Goal: Task Accomplishment & Management: Manage account settings

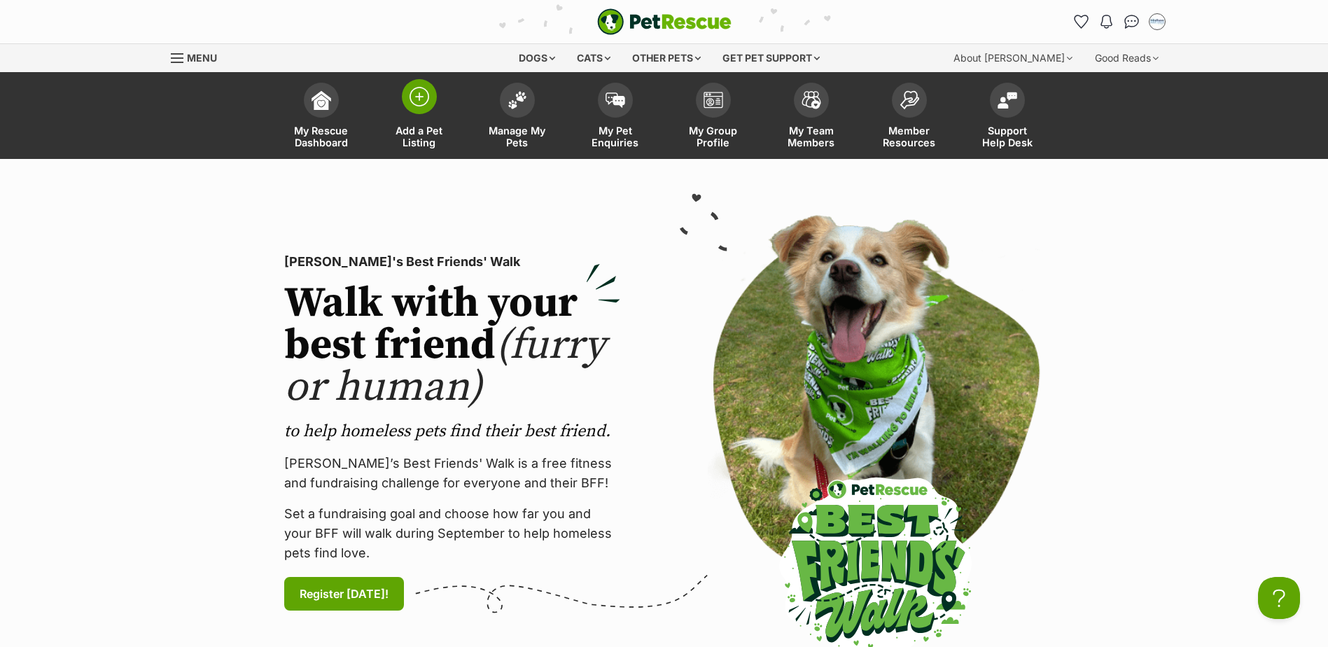
drag, startPoint x: 517, startPoint y: 94, endPoint x: 450, endPoint y: 96, distance: 66.5
click at [517, 94] on img at bounding box center [518, 100] width 20 height 18
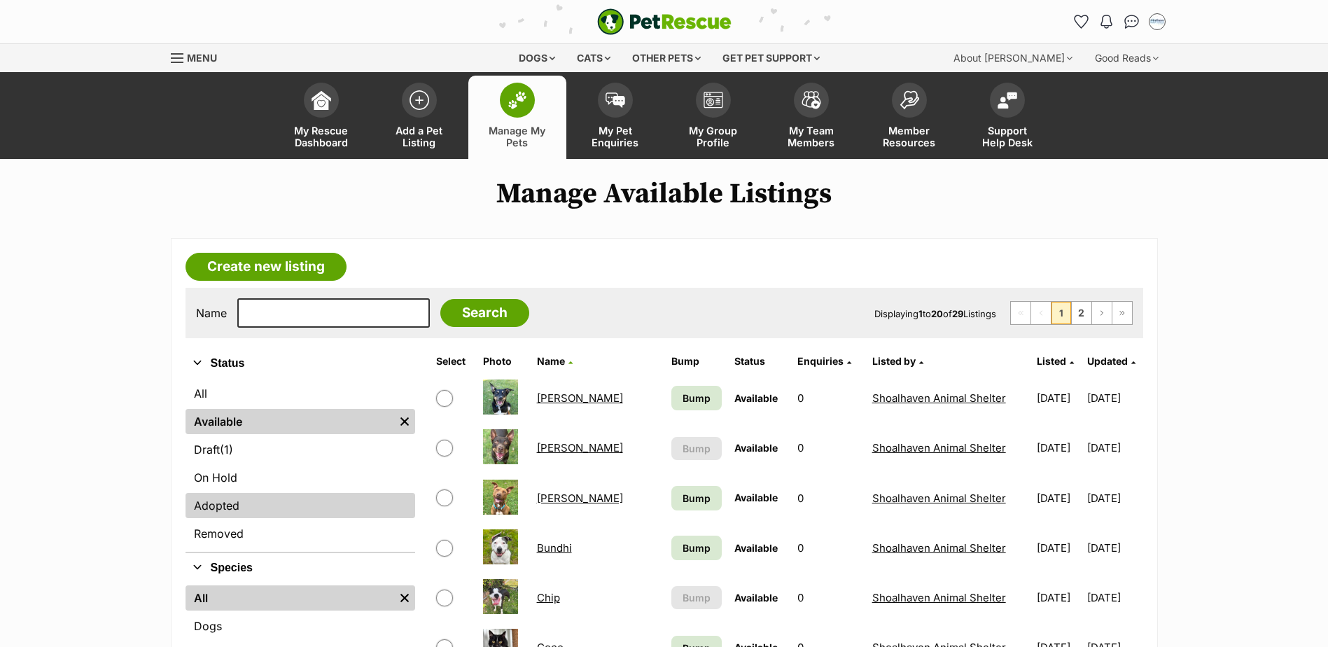
click at [298, 506] on link "Adopted" at bounding box center [301, 505] width 230 height 25
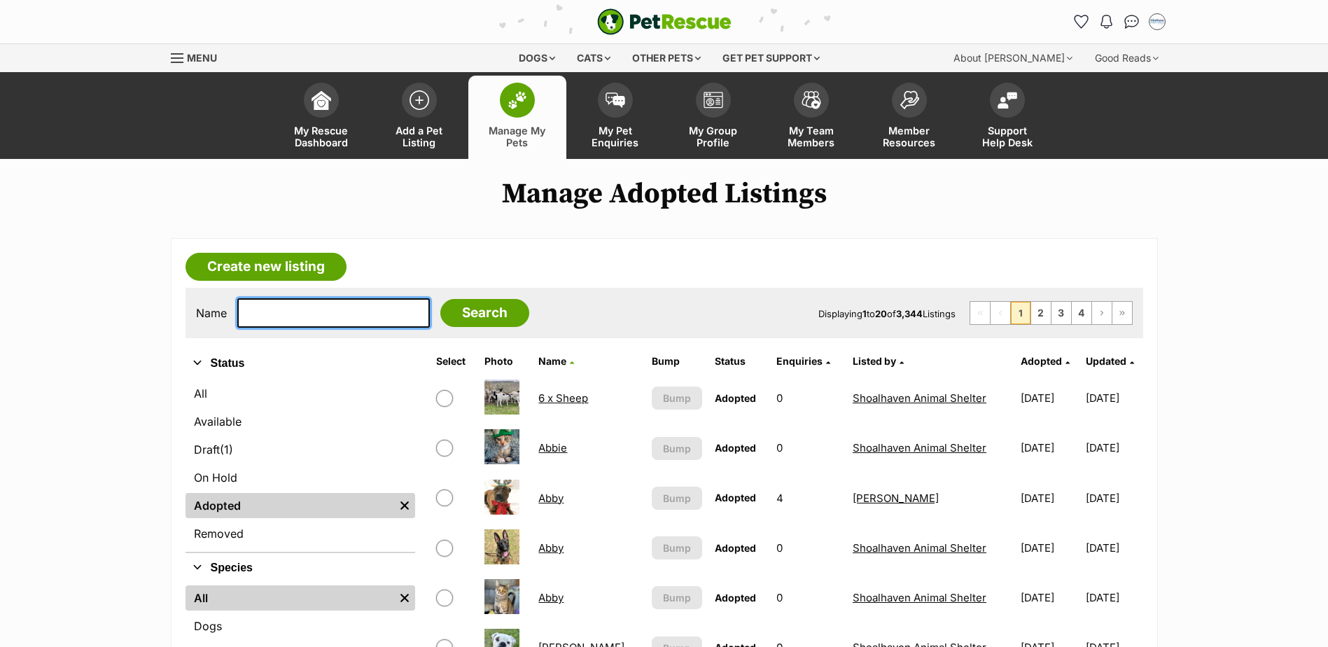
click at [328, 311] on input "text" at bounding box center [333, 312] width 193 height 29
type input "willow"
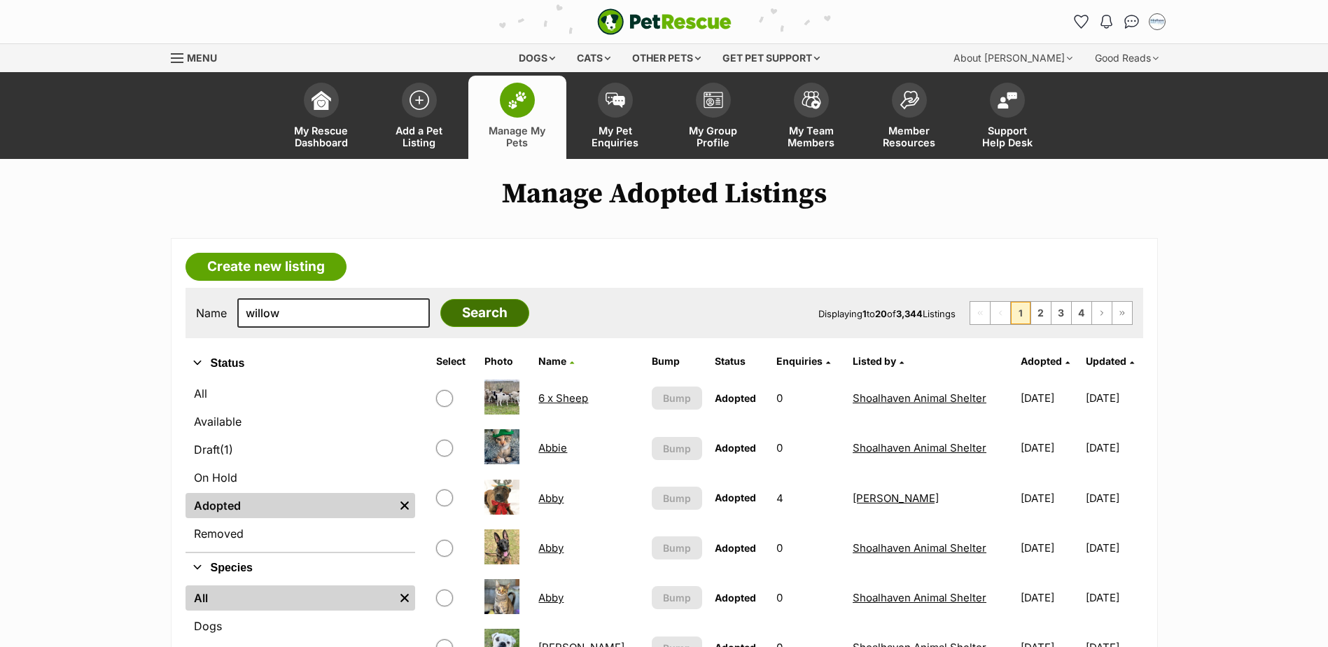
click at [474, 323] on input "Search" at bounding box center [484, 313] width 89 height 28
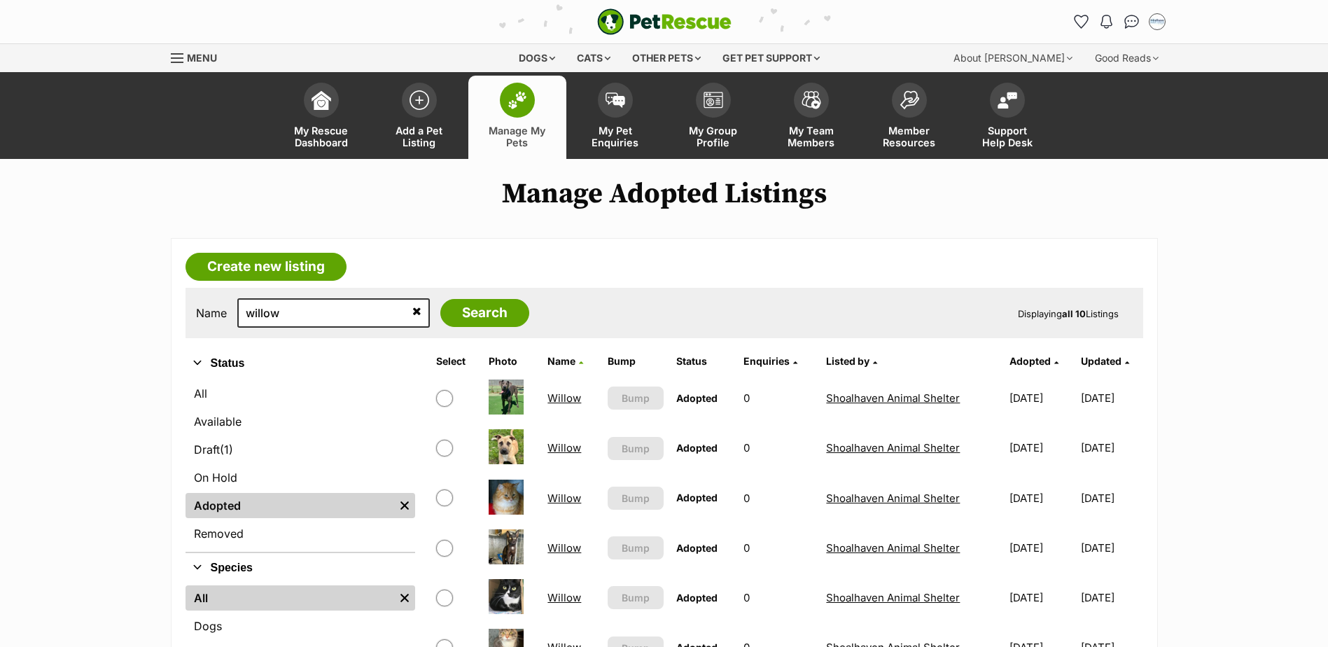
click at [563, 449] on link "Willow" at bounding box center [564, 447] width 34 height 13
click at [566, 447] on link "Willow" at bounding box center [564, 447] width 34 height 13
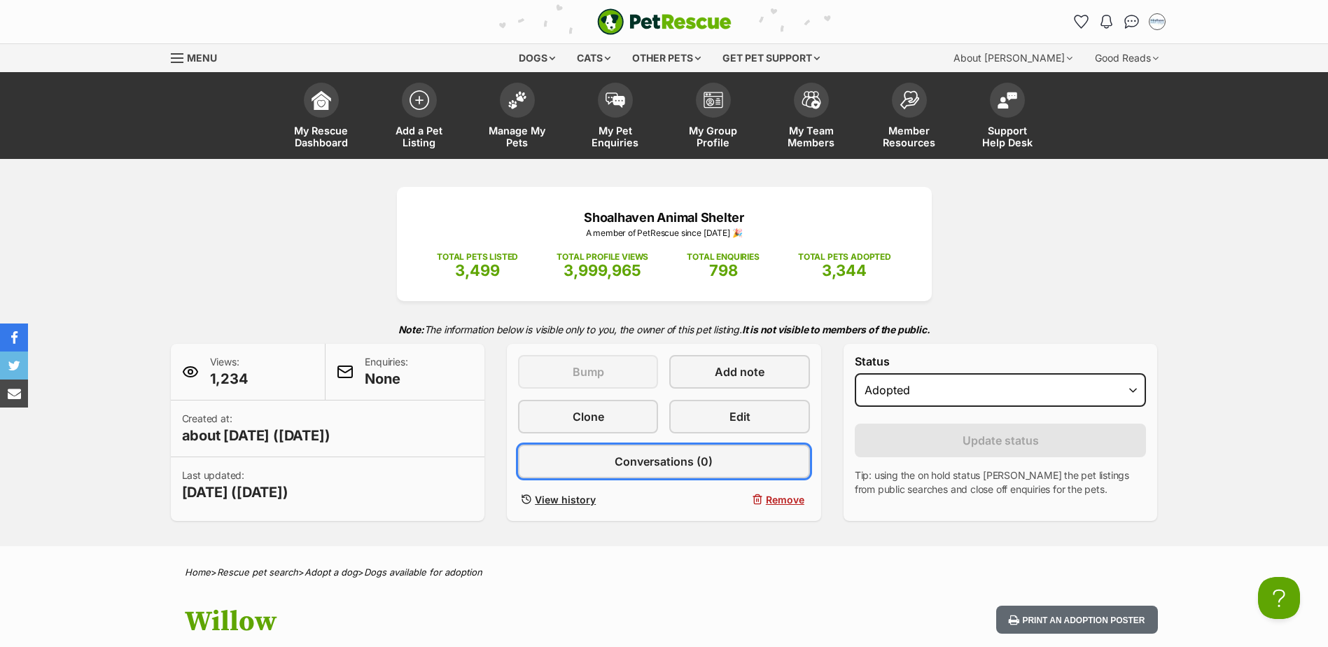
drag, startPoint x: 0, startPoint y: 0, endPoint x: 564, endPoint y: 443, distance: 716.9
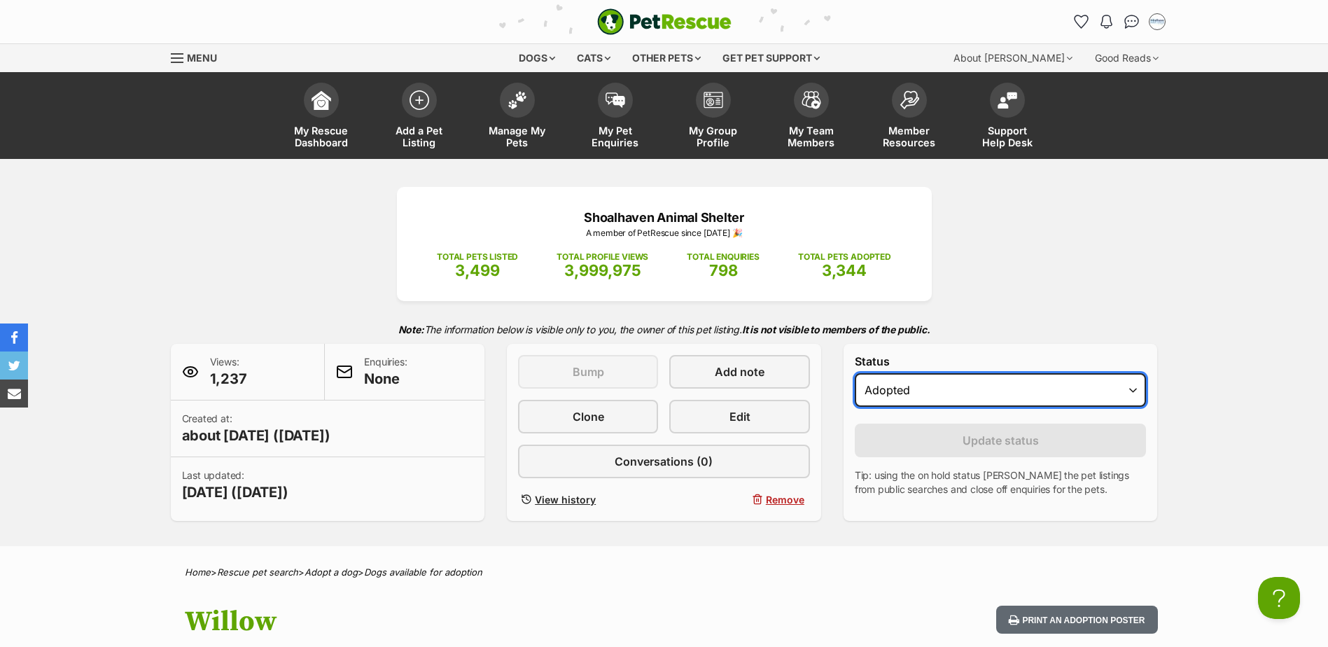
click at [934, 389] on select "Draft Available On hold Adopted" at bounding box center [1001, 390] width 292 height 34
select select "draft"
click at [855, 373] on select "Draft Available On hold Adopted" at bounding box center [1001, 390] width 292 height 34
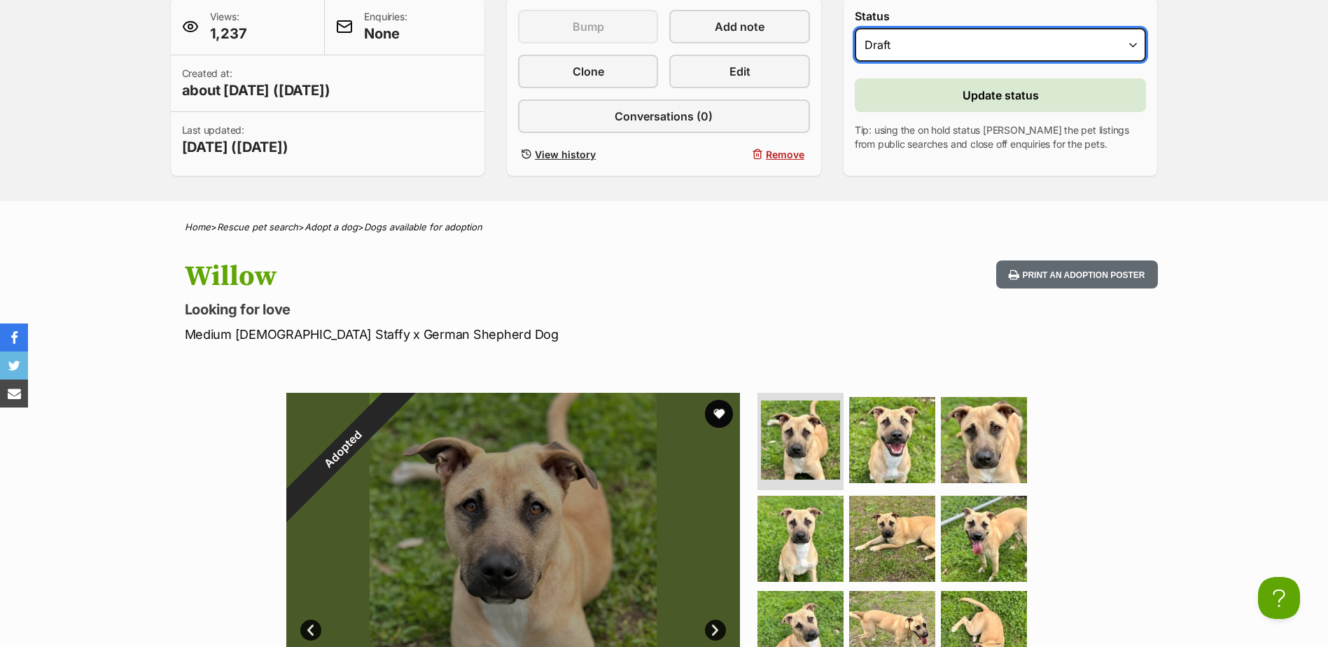
scroll to position [210, 0]
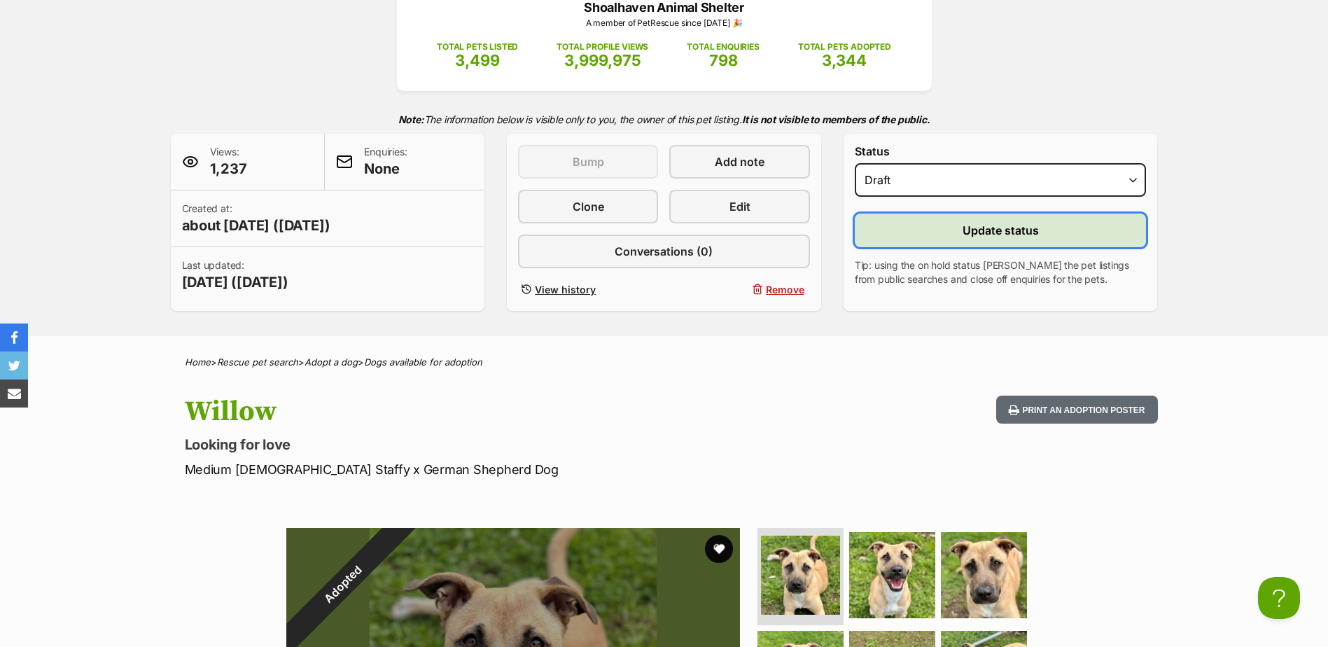
click at [1041, 242] on button "Update status" at bounding box center [1001, 231] width 292 height 34
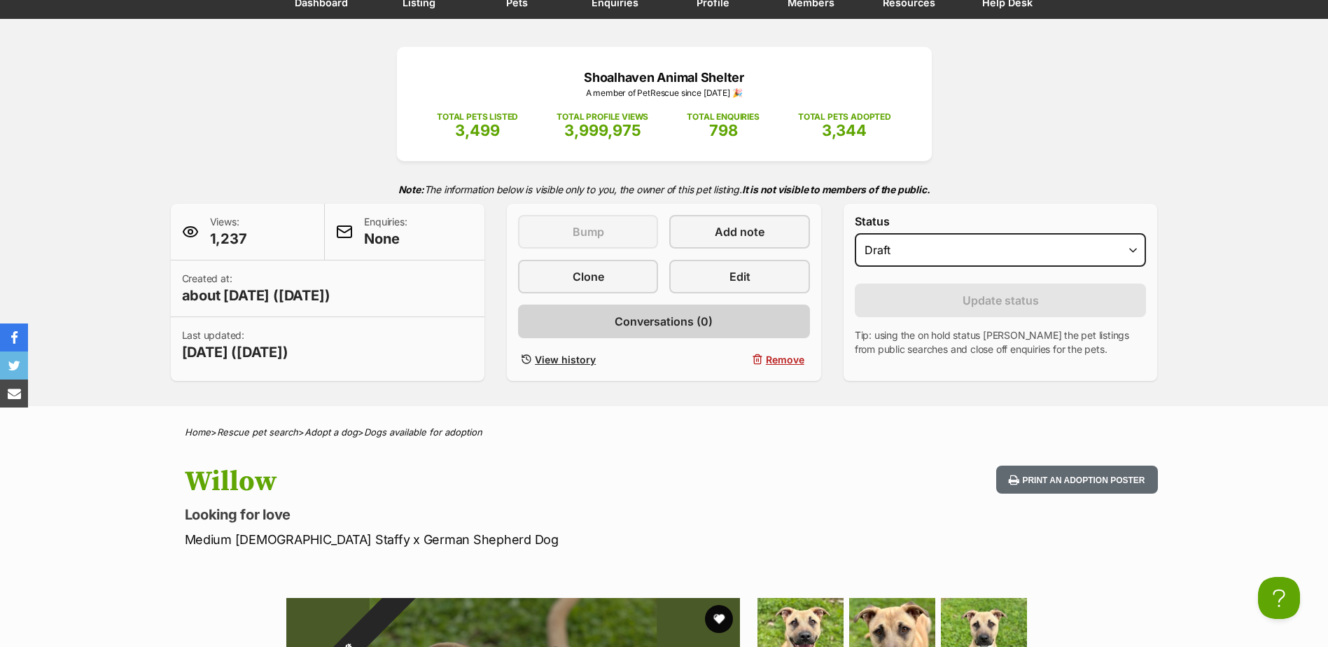
scroll to position [0, 0]
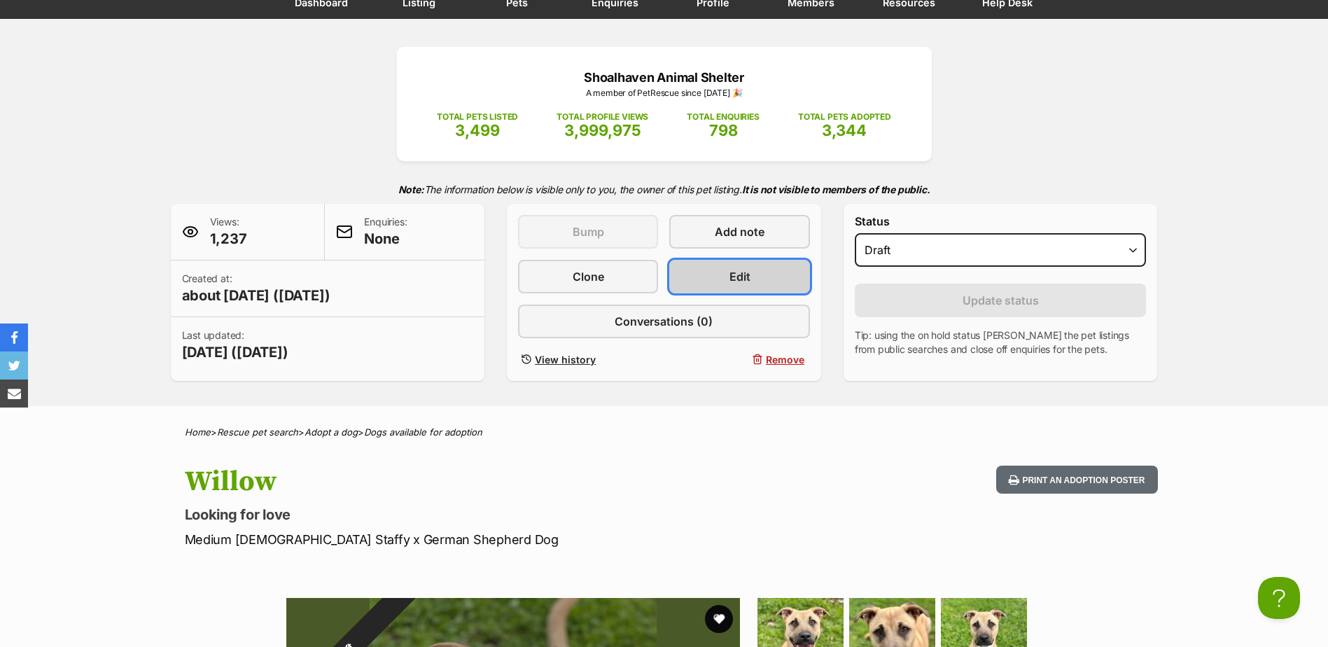
click at [720, 281] on link "Edit" at bounding box center [739, 277] width 140 height 34
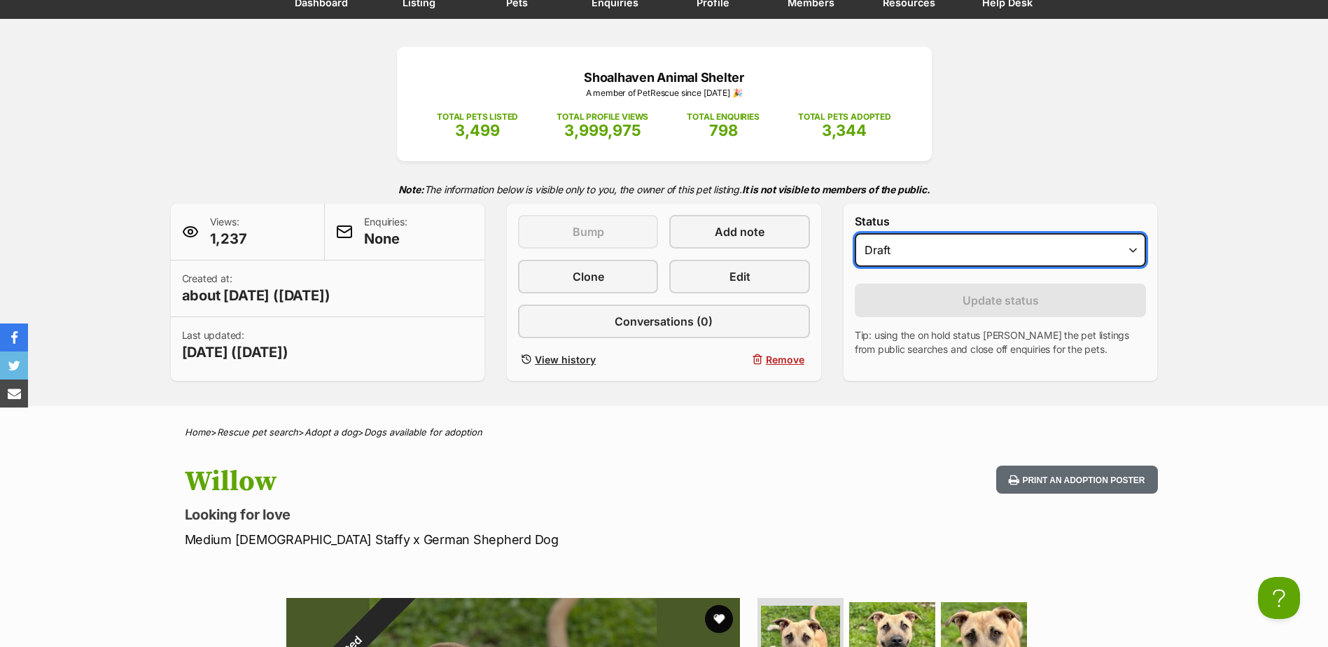
click at [978, 249] on select "Draft Available On hold Adopted" at bounding box center [1001, 250] width 292 height 34
select select "rehomed"
click at [855, 233] on select "Draft Available On hold Adopted" at bounding box center [1001, 250] width 292 height 34
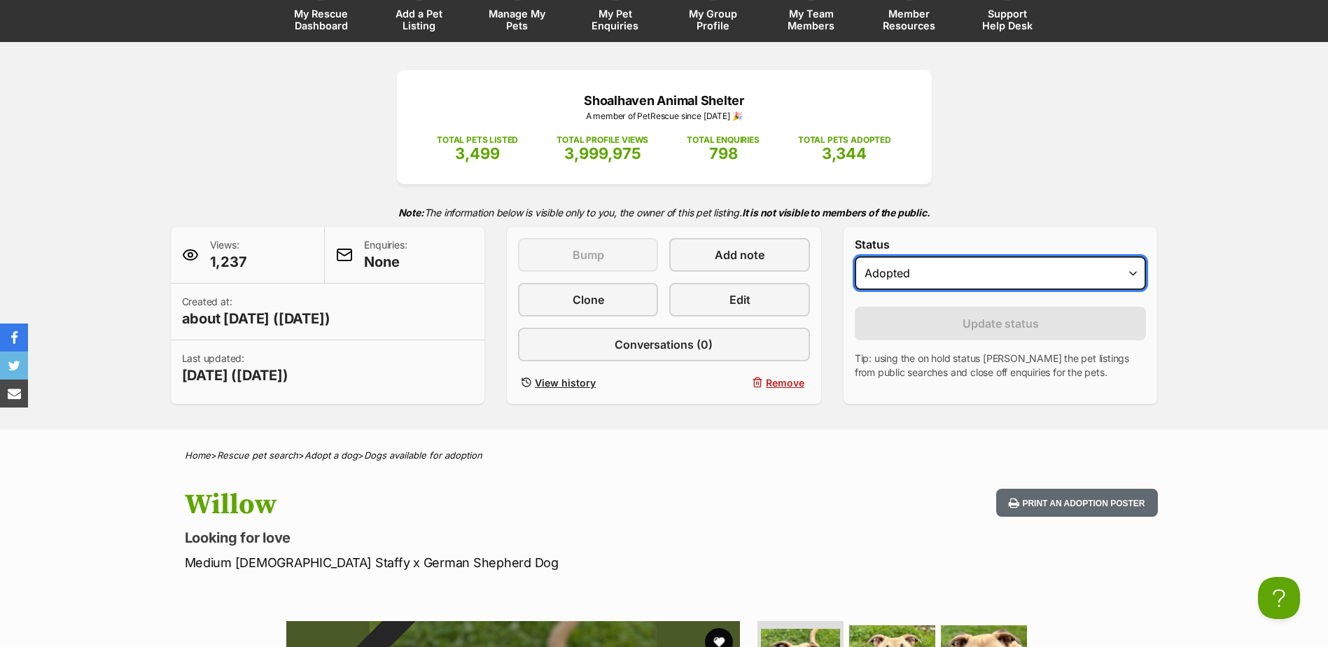
scroll to position [70, 0]
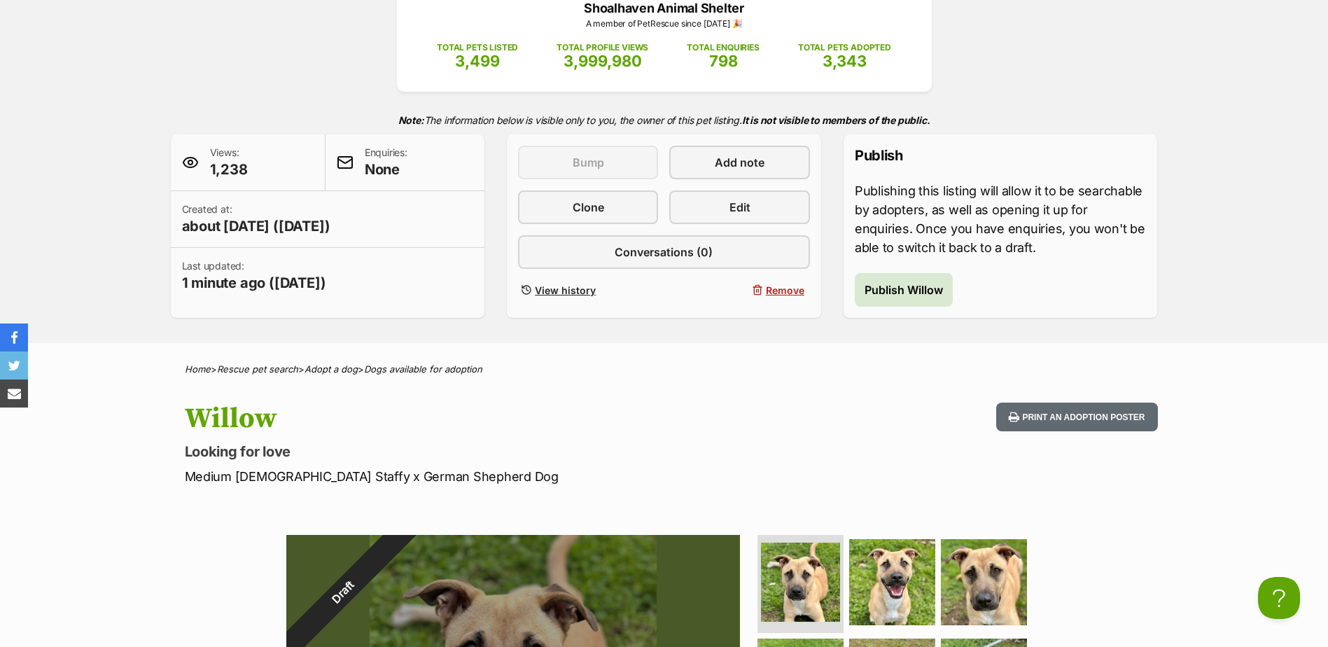
scroll to position [70, 0]
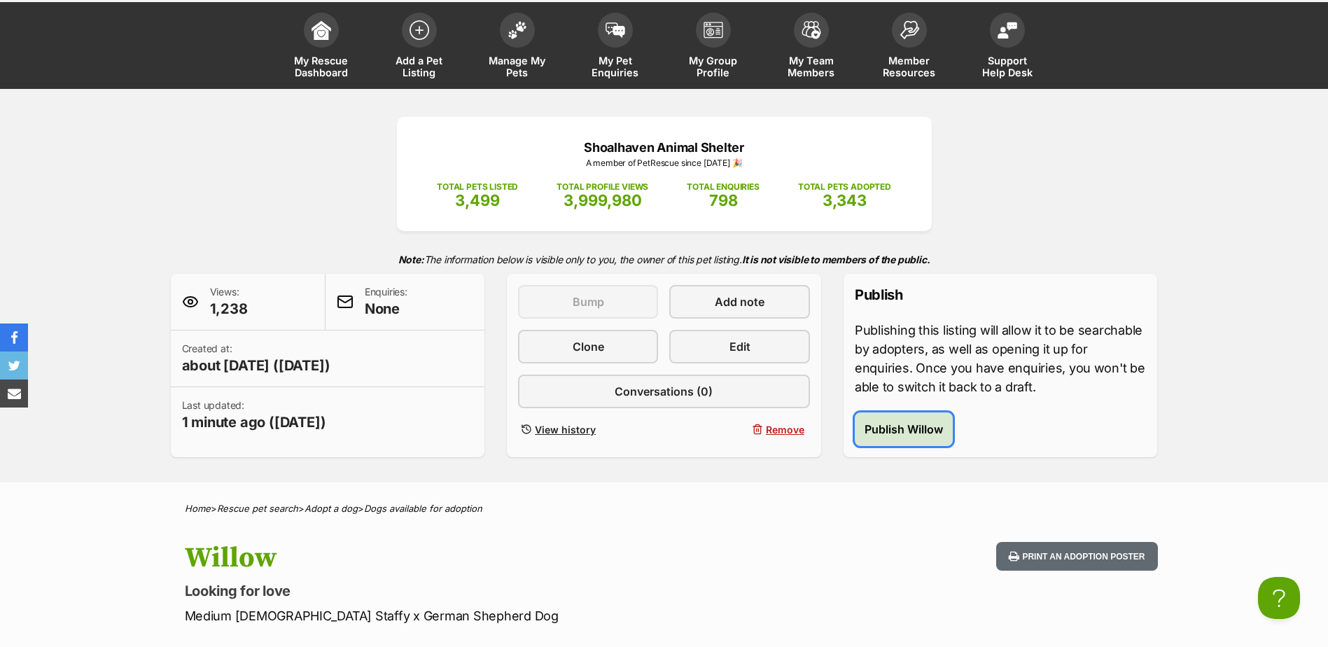
click at [914, 428] on span "Publish Willow" at bounding box center [904, 429] width 78 height 17
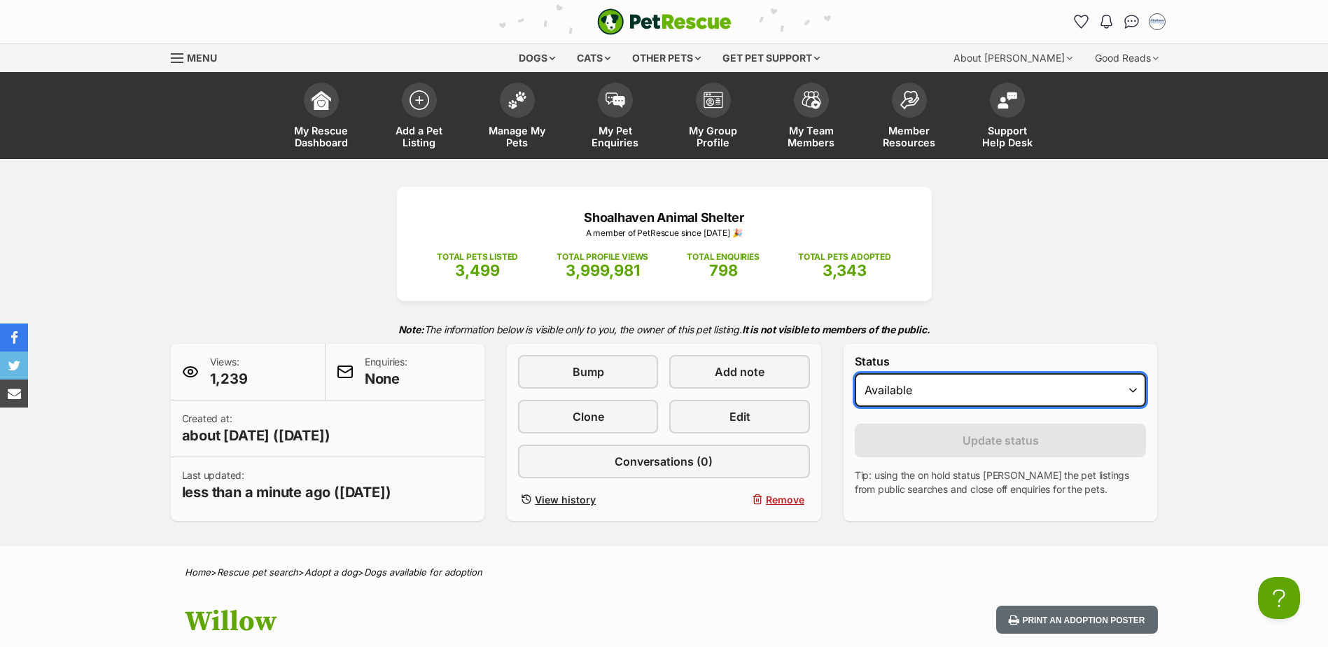
click at [946, 392] on select "Draft Available On hold Adopted" at bounding box center [1001, 390] width 292 height 34
select select "rehomed"
click at [855, 373] on select "Draft Available On hold Adopted" at bounding box center [1001, 390] width 292 height 34
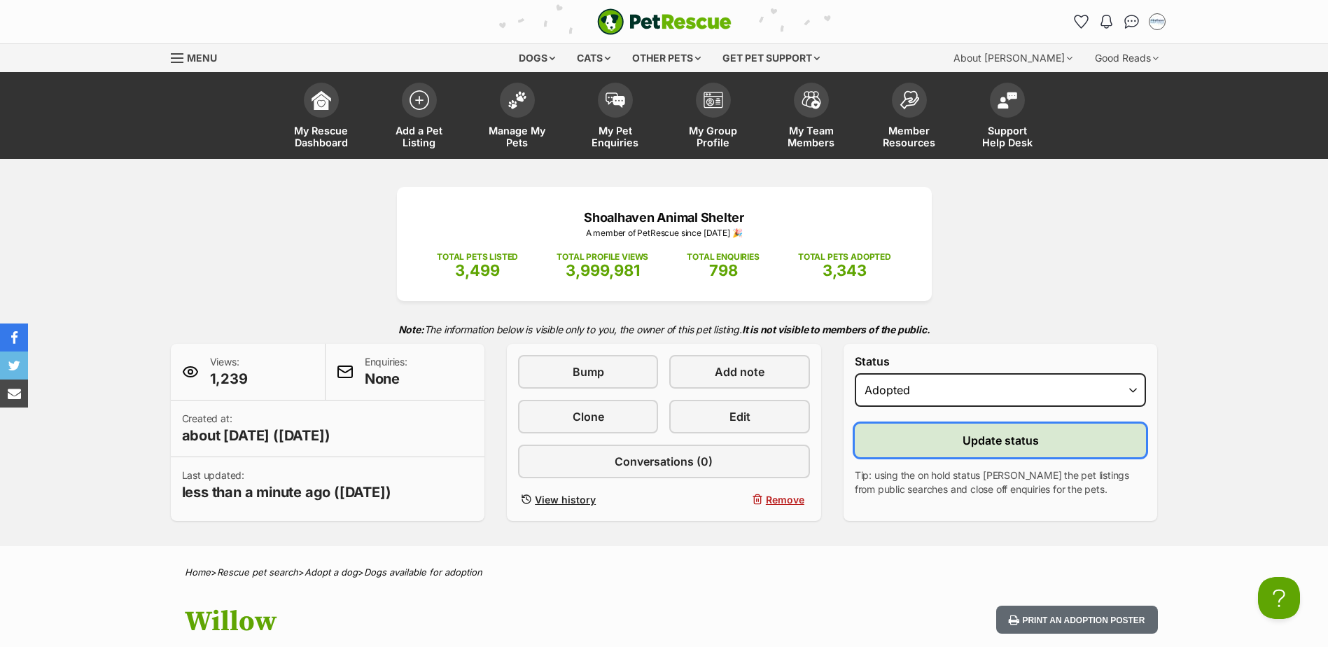
click at [944, 440] on button "Update status" at bounding box center [1001, 441] width 292 height 34
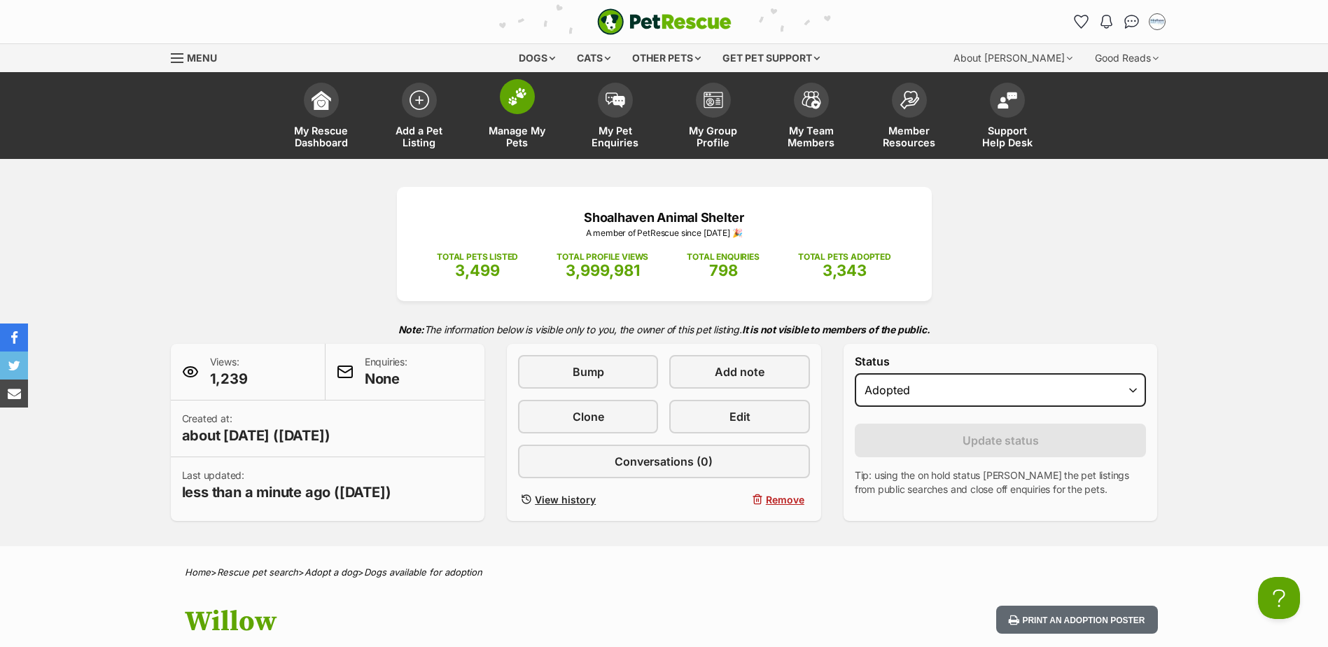
click at [520, 94] on img at bounding box center [518, 97] width 20 height 18
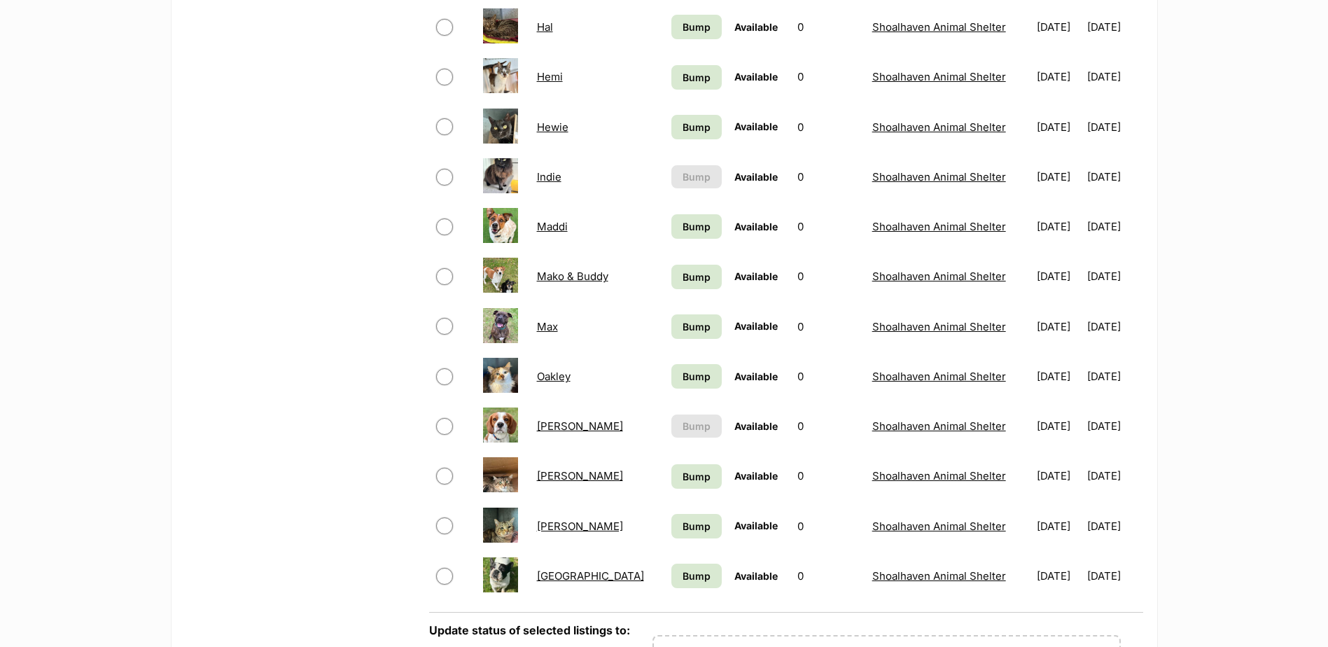
scroll to position [1120, 0]
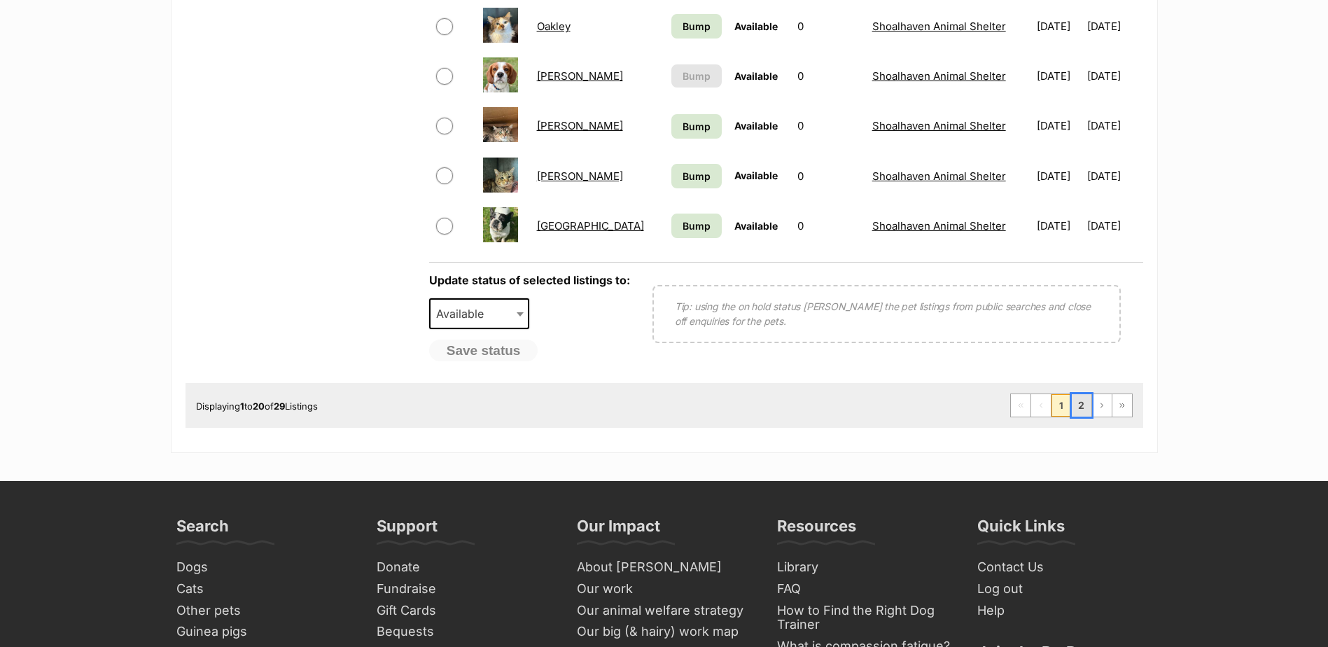
click at [1084, 407] on link "2" at bounding box center [1082, 405] width 20 height 22
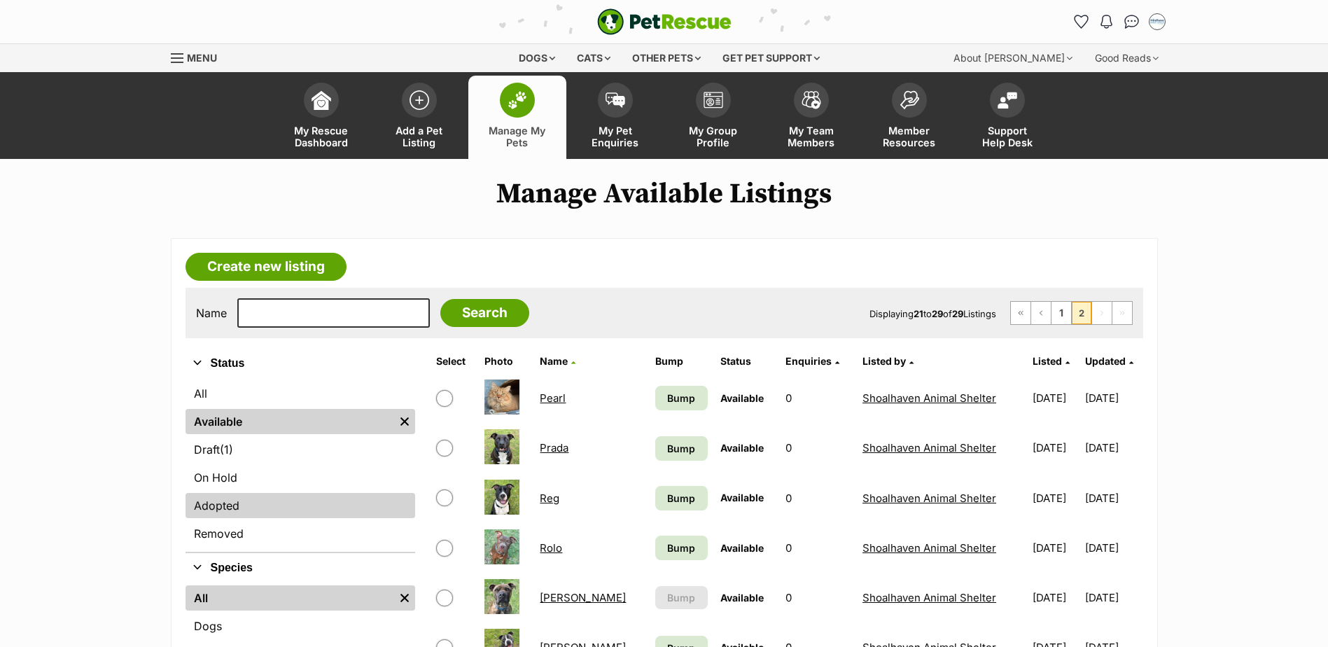
click at [247, 505] on link "Adopted" at bounding box center [301, 505] width 230 height 25
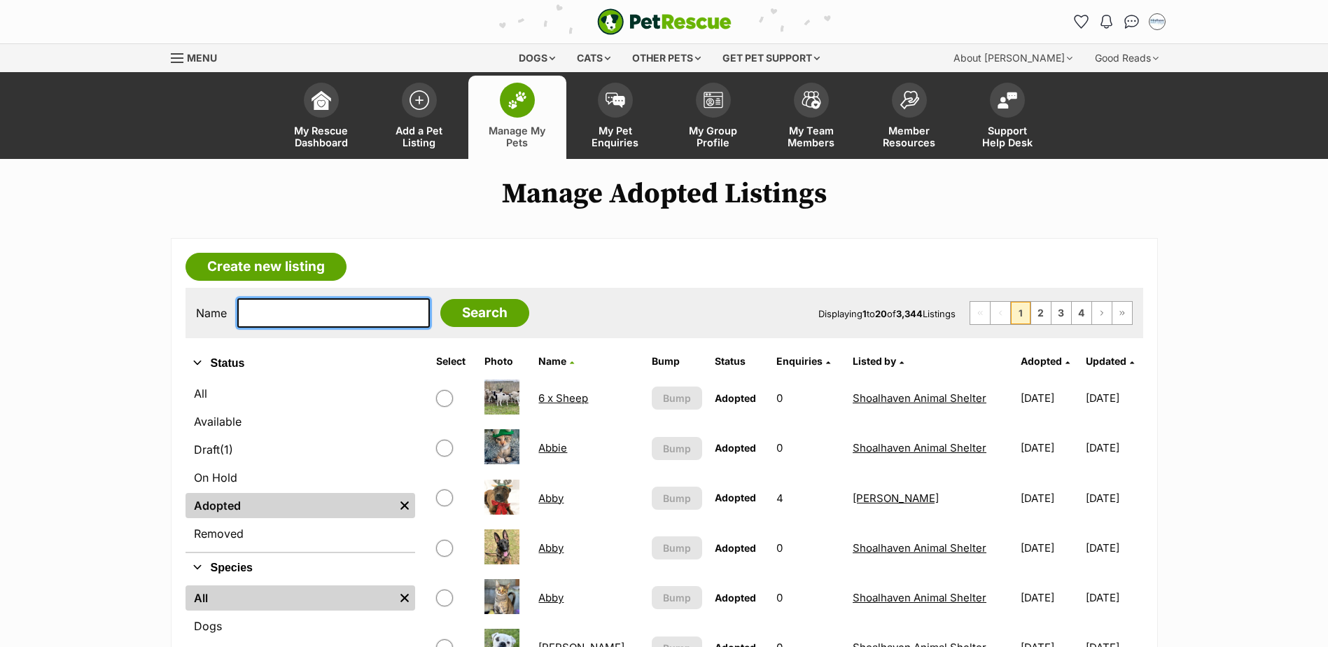
click at [301, 321] on input "text" at bounding box center [333, 312] width 193 height 29
type input "willow"
click at [440, 299] on input "Search" at bounding box center [484, 313] width 89 height 28
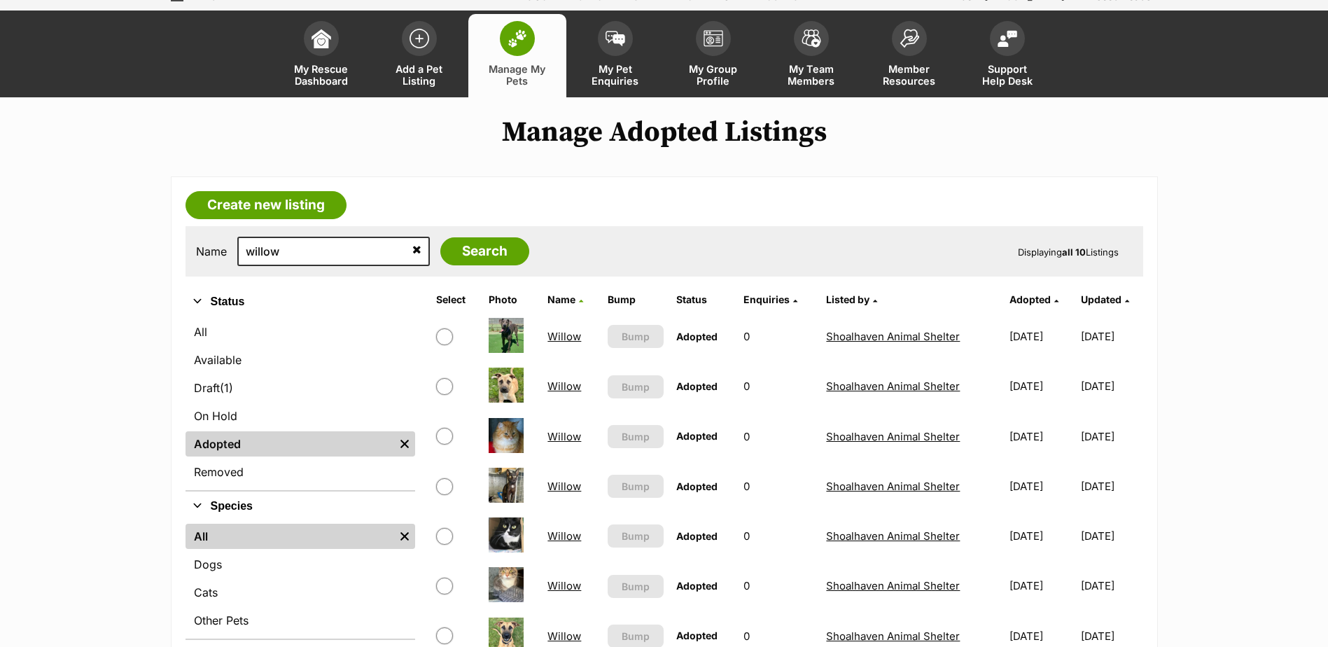
scroll to position [140, 0]
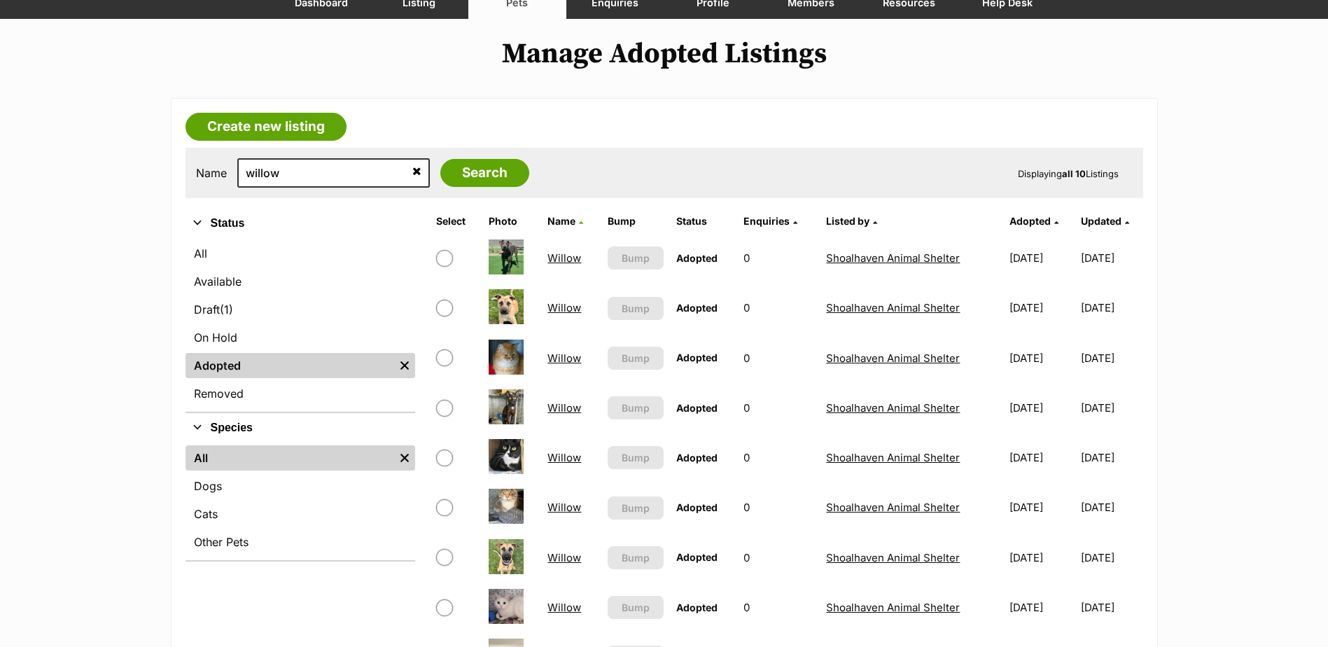
click at [552, 564] on link "Willow" at bounding box center [564, 557] width 34 height 13
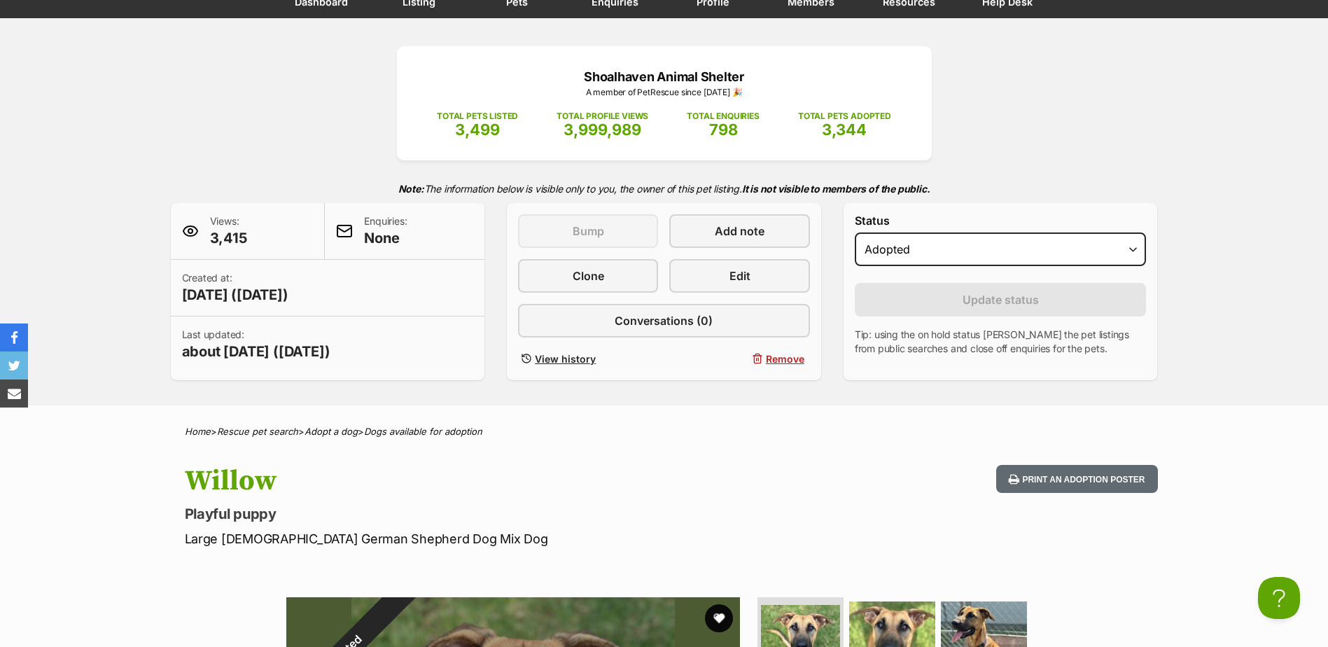
scroll to position [140, 0]
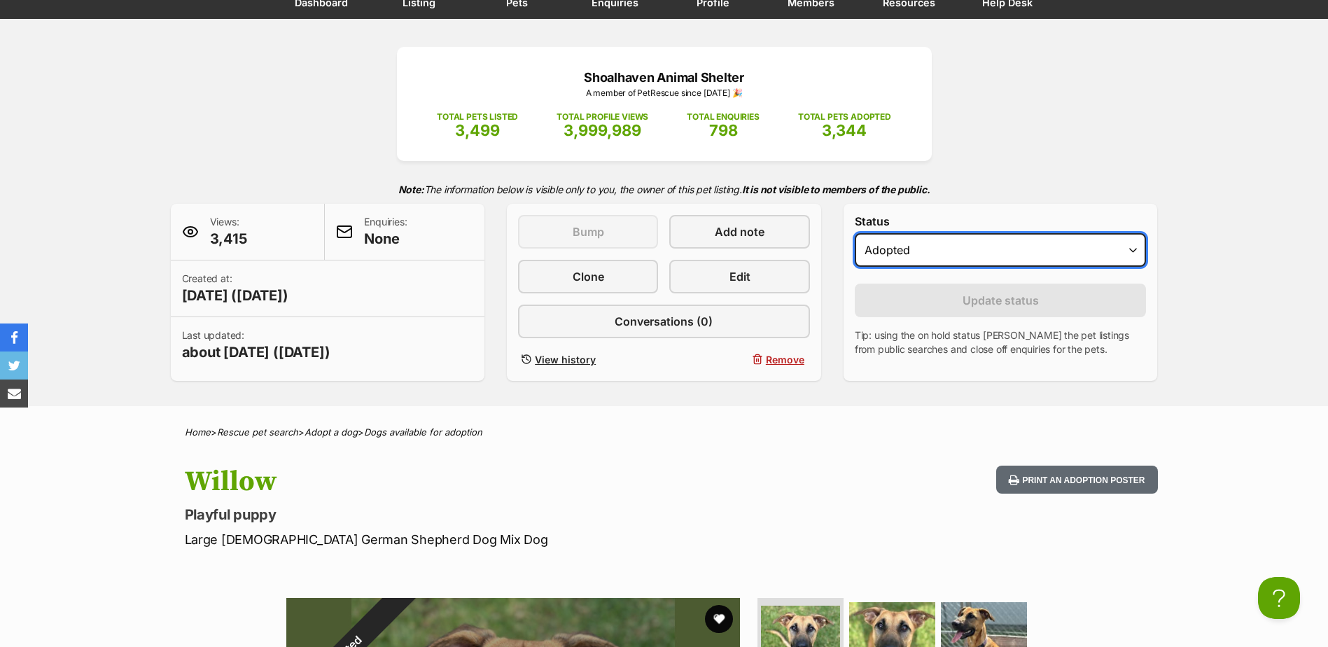
click at [979, 249] on select "Draft Available On hold Adopted" at bounding box center [1001, 250] width 292 height 34
select select "draft"
click at [855, 233] on select "Draft Available On hold Adopted" at bounding box center [1001, 250] width 292 height 34
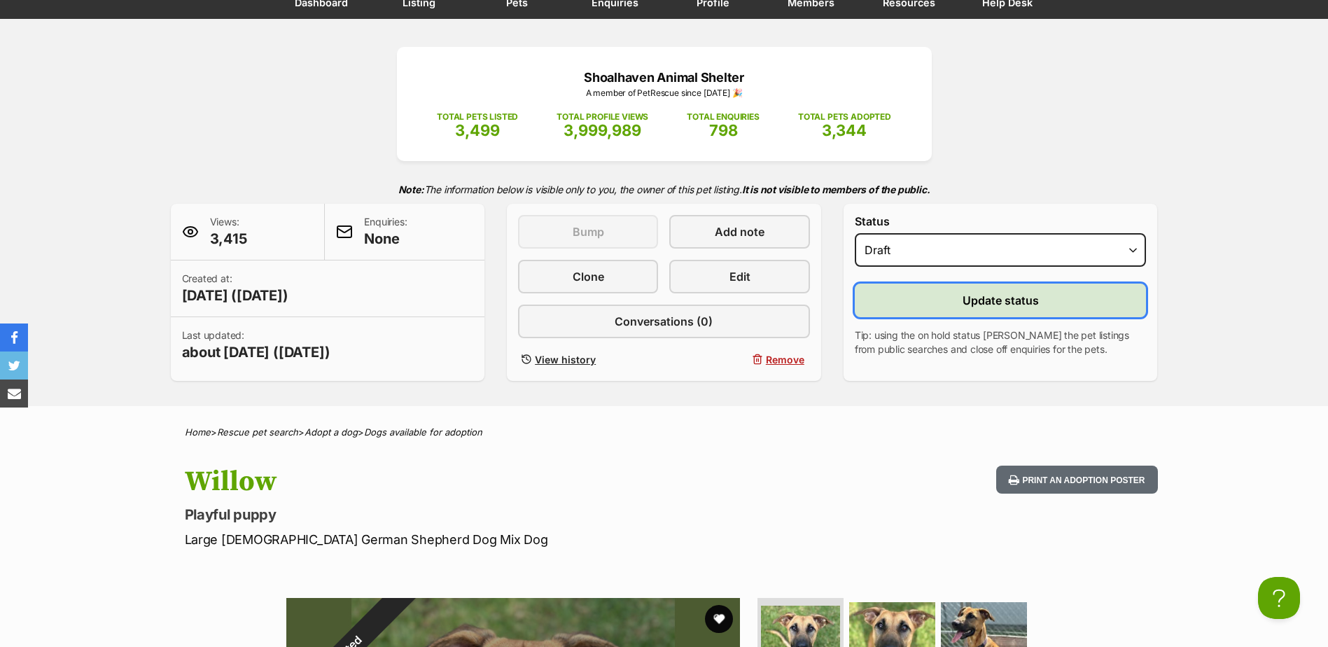
click at [959, 302] on button "Update status" at bounding box center [1001, 301] width 292 height 34
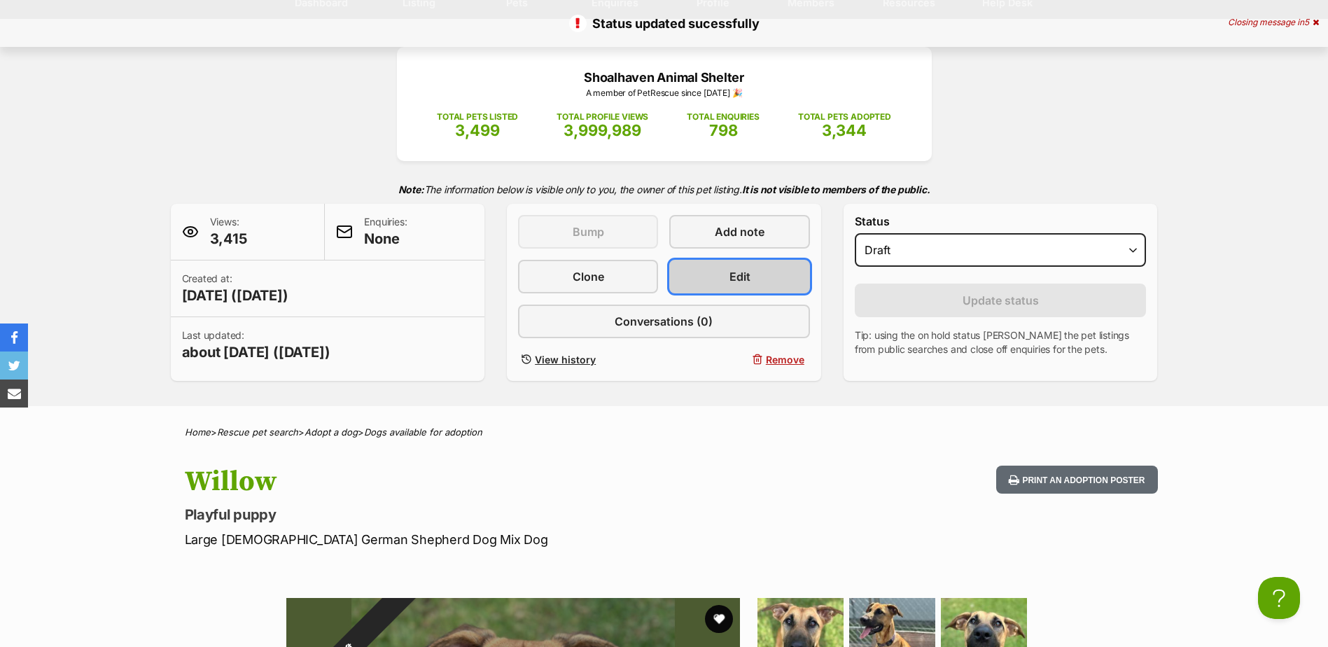
click at [729, 278] on span "Edit" at bounding box center [739, 276] width 21 height 17
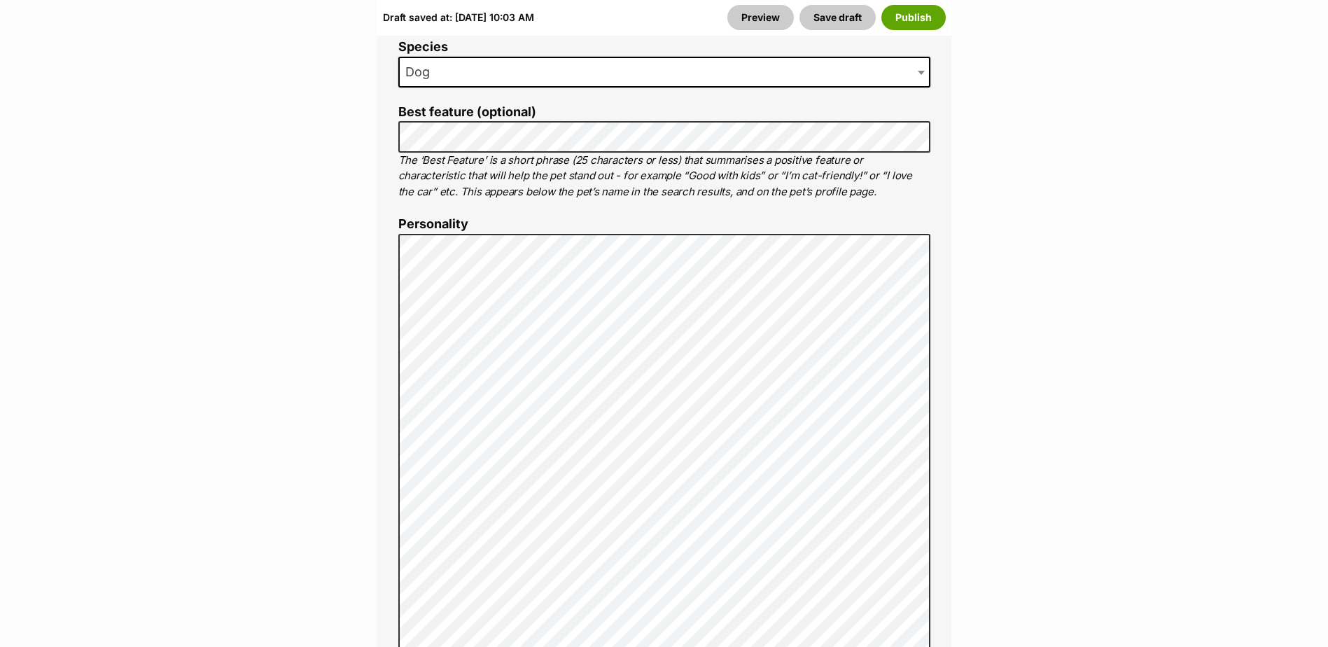
scroll to position [1050, 0]
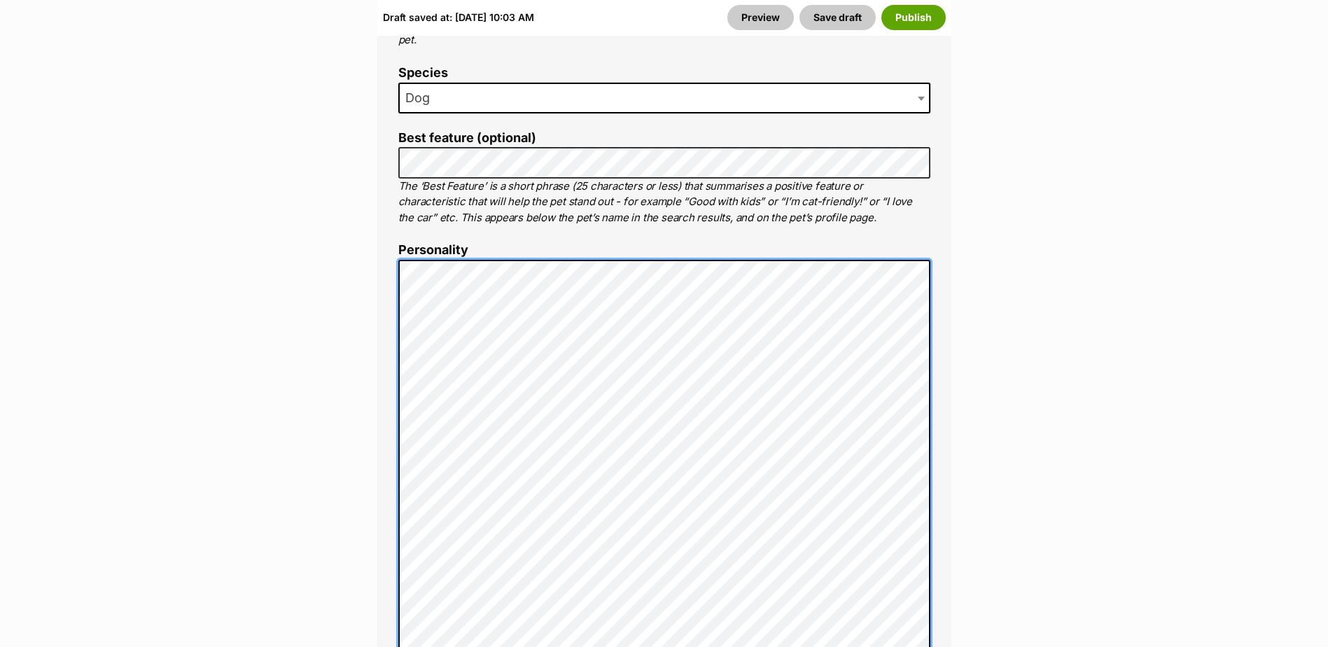
scroll to position [979, 0]
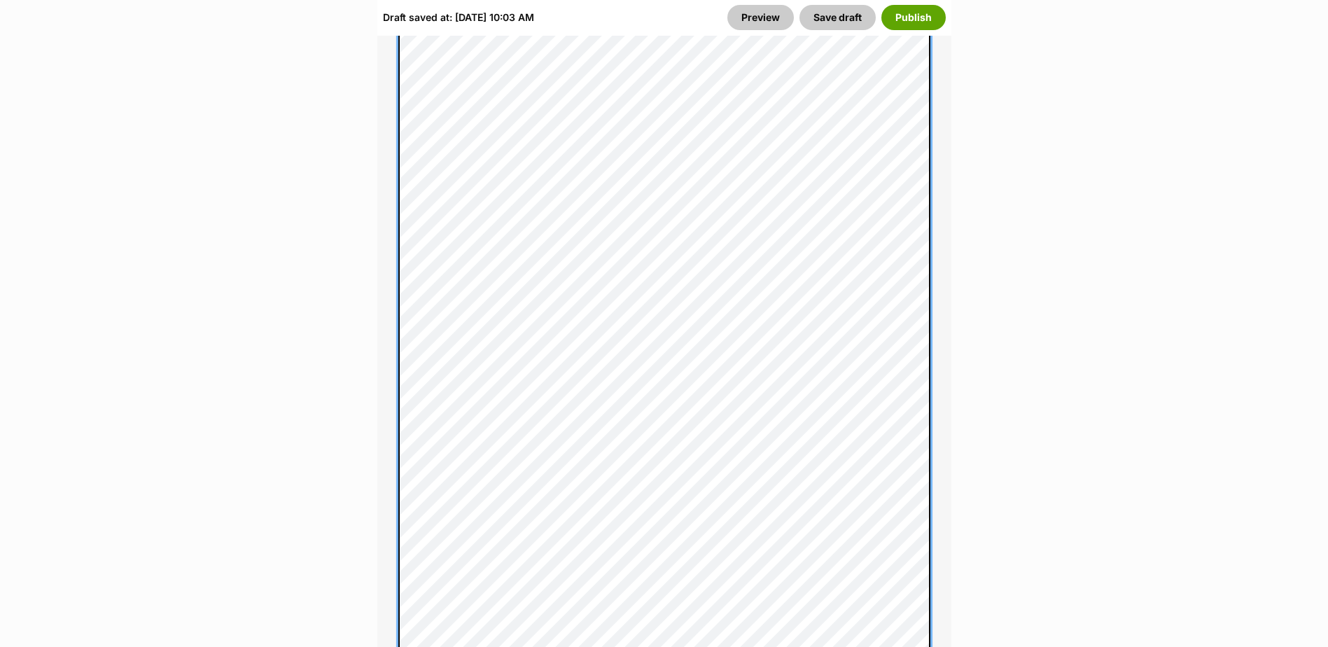
scroll to position [1132, 0]
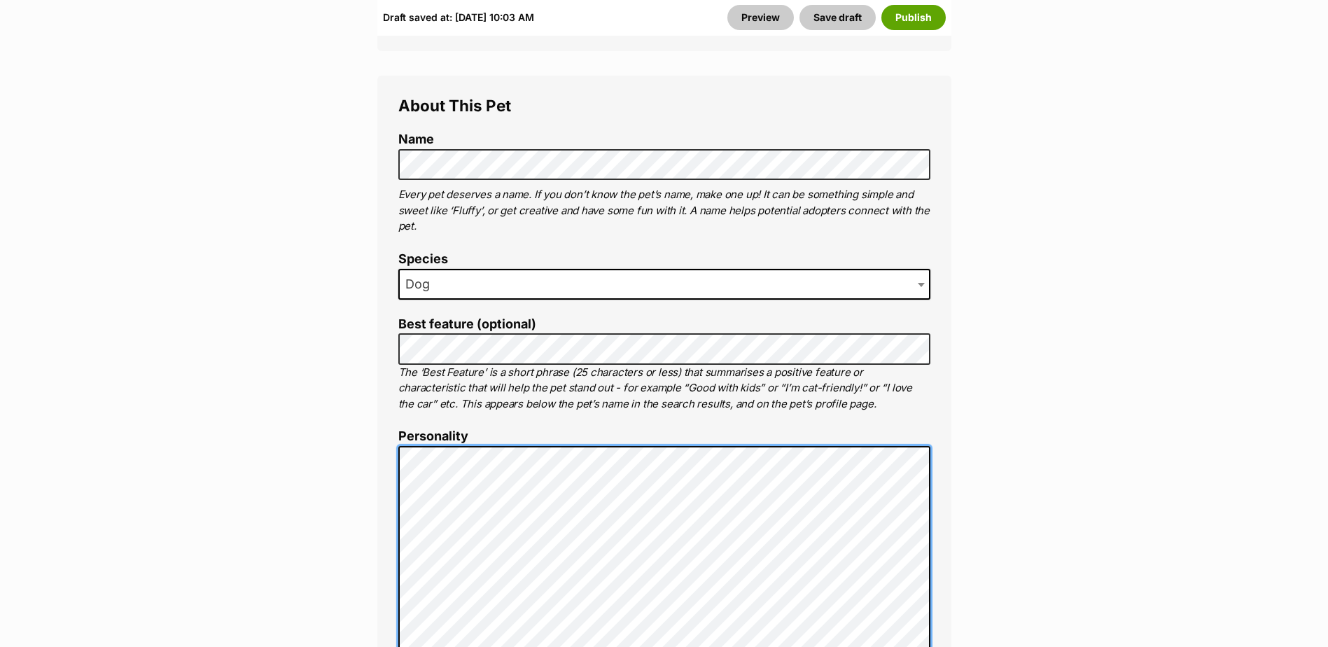
scroll to position [807, 0]
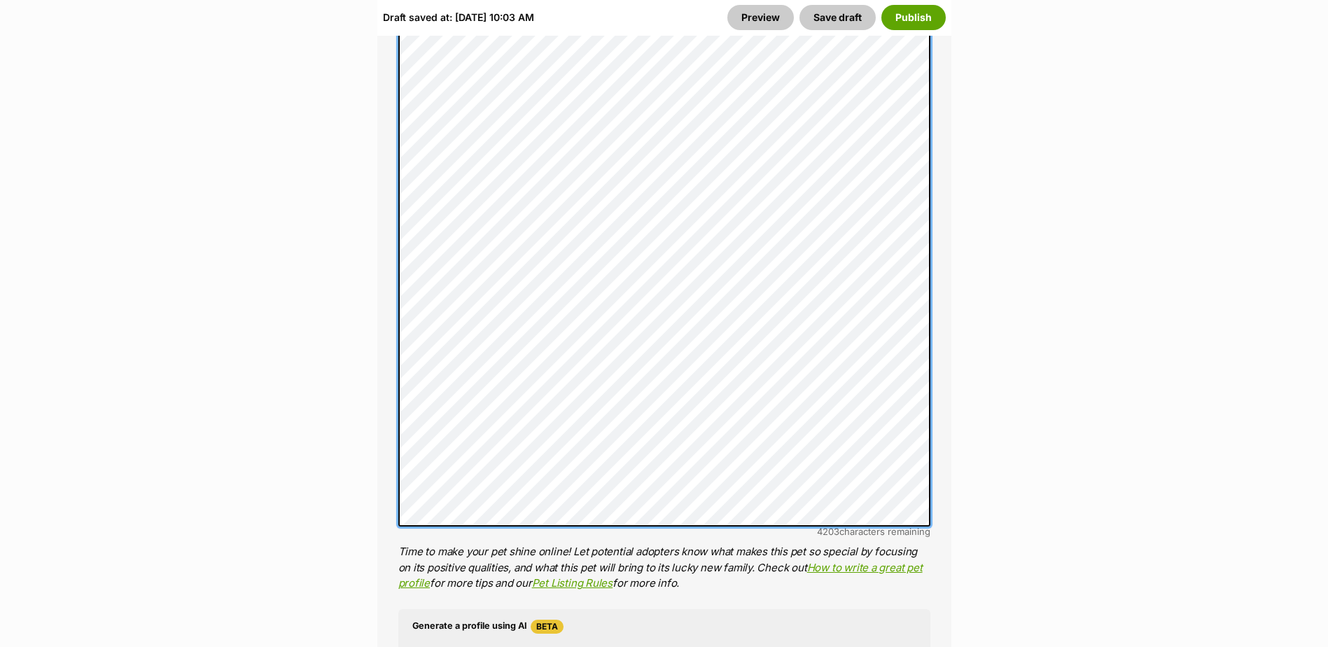
scroll to position [1754, 0]
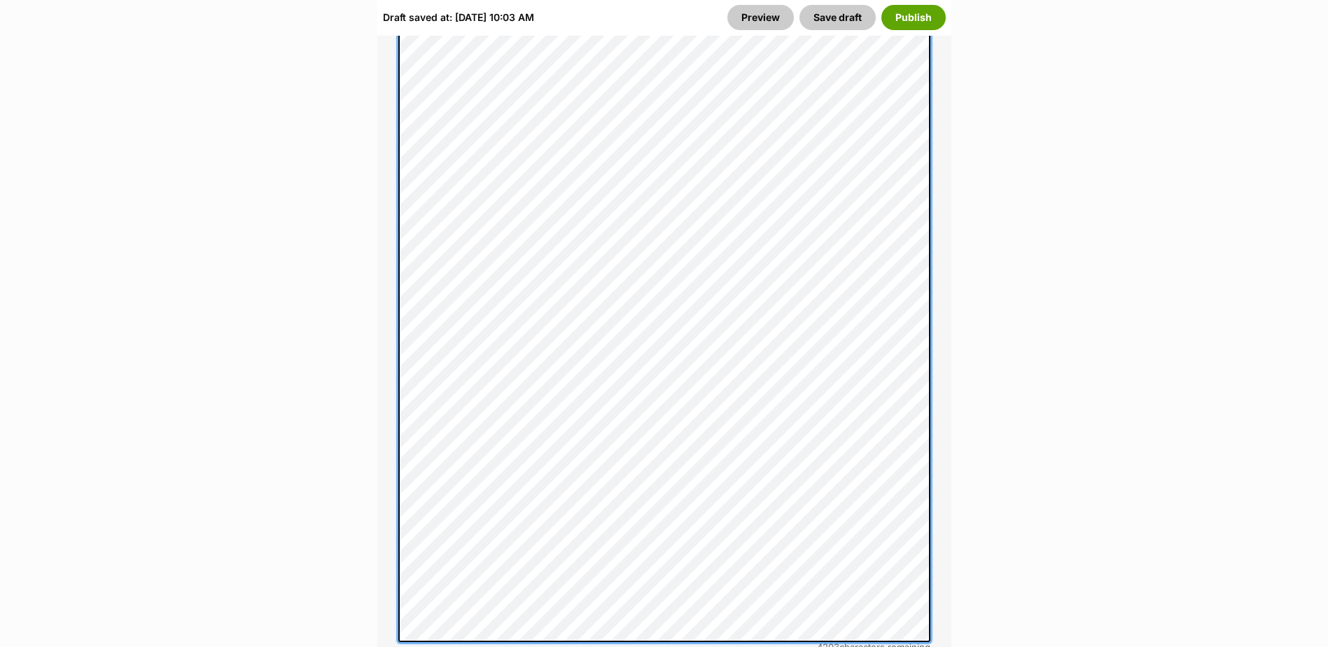
scroll to position [1684, 0]
click at [387, 356] on div "About This Pet Name Henlo there, it looks like you might be using the pet name …" at bounding box center [664, 163] width 574 height 1998
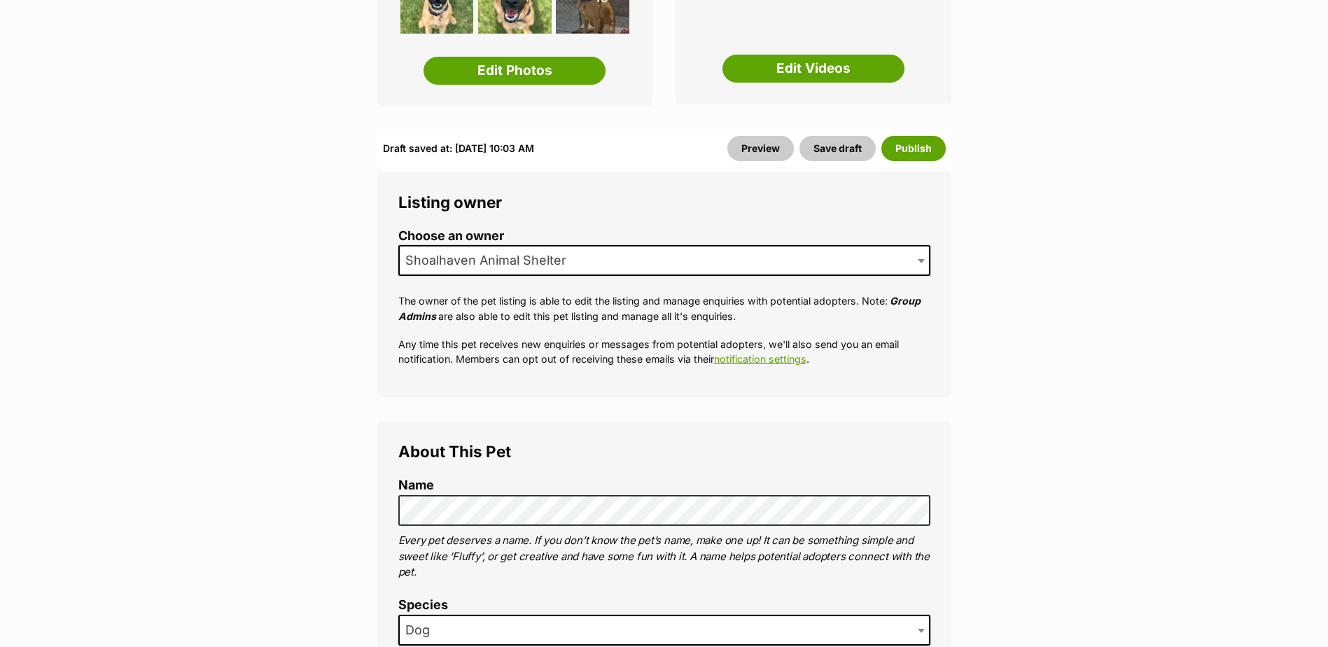
scroll to position [560, 0]
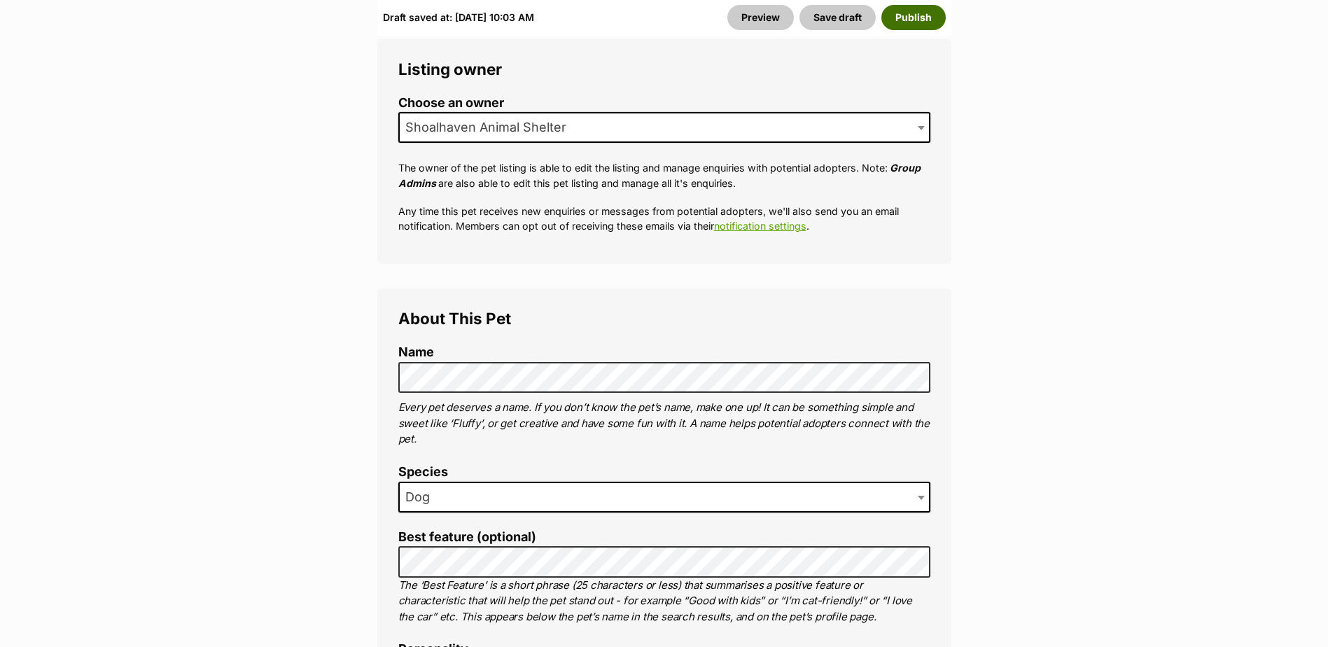
click at [928, 14] on button "Publish" at bounding box center [913, 17] width 64 height 25
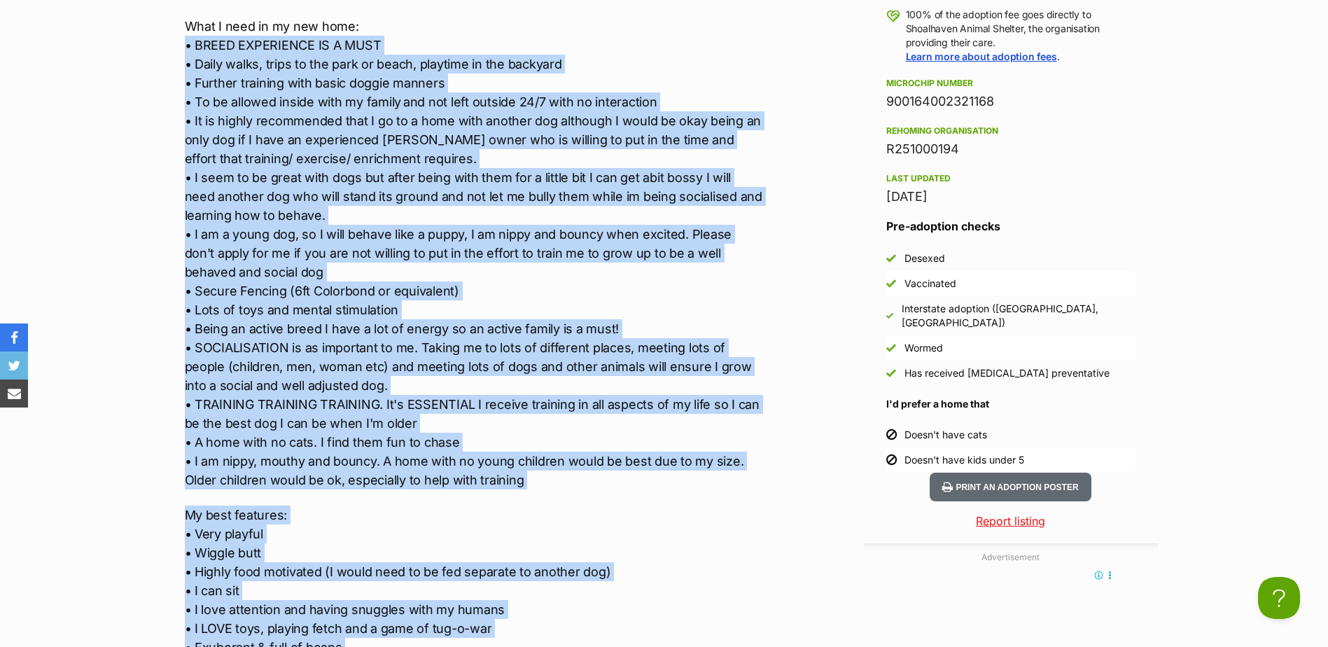
scroll to position [1490, 0]
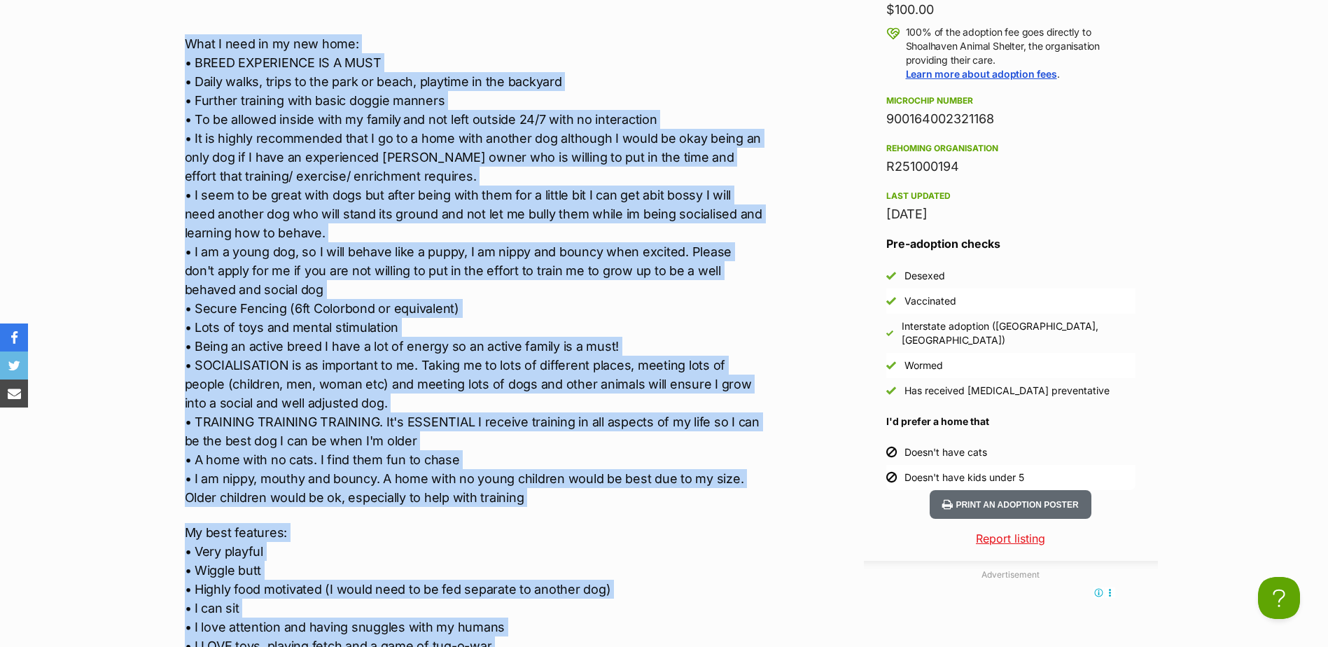
drag, startPoint x: 584, startPoint y: 293, endPoint x: 135, endPoint y: 39, distance: 515.7
click at [135, 39] on section "Shoalhaven Animal Shelter A member of PetRescue since [DATE] 🎉 TOTAL PETS LISTE…" at bounding box center [664, 83] width 1328 height 2829
drag, startPoint x: 135, startPoint y: 39, endPoint x: 241, endPoint y: 127, distance: 138.1
copy div "Lore I dolo si am con adip: • ELITS DOEIUSMODT IN U LABO • Etdol magna, aliqu e…"
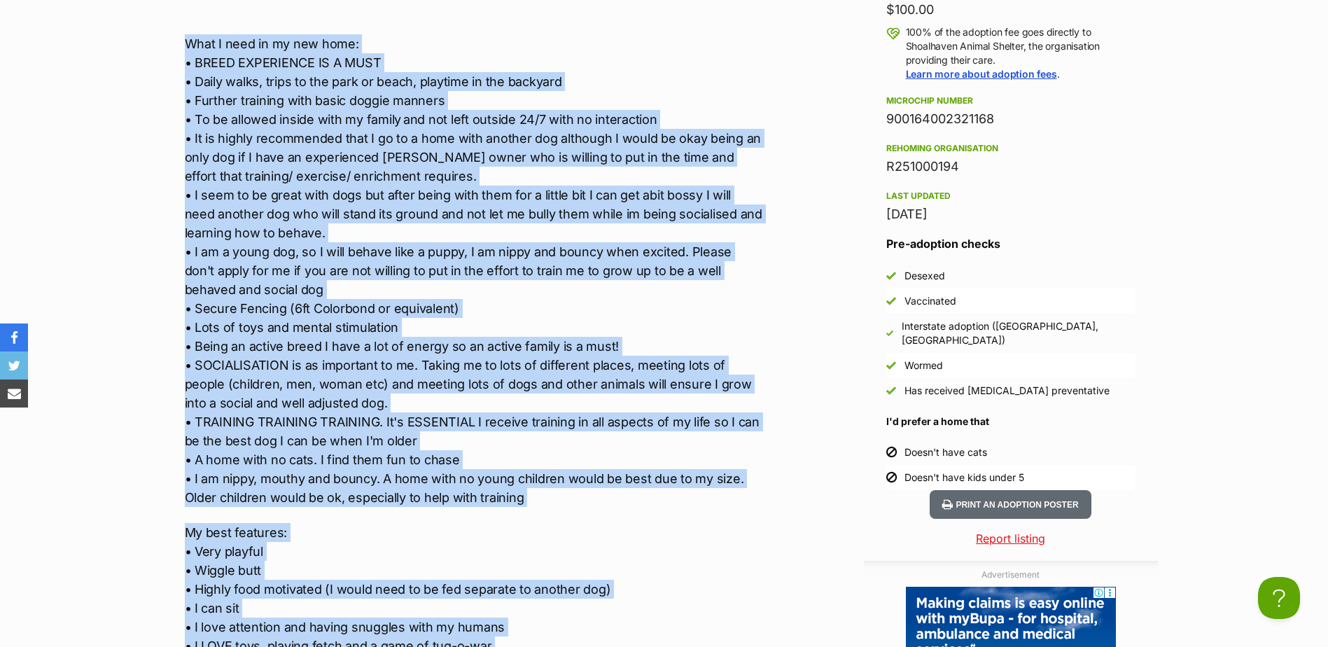
scroll to position [0, 0]
